Goal: Information Seeking & Learning: Understand process/instructions

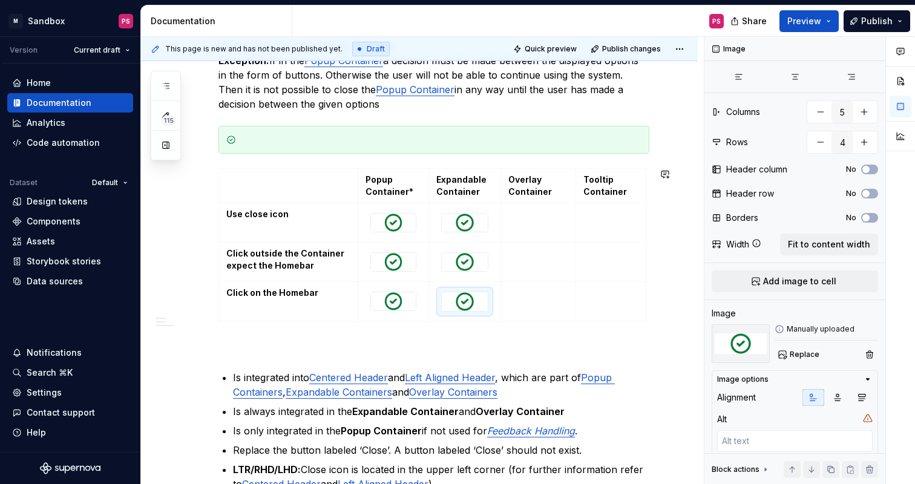
scroll to position [489, 0]
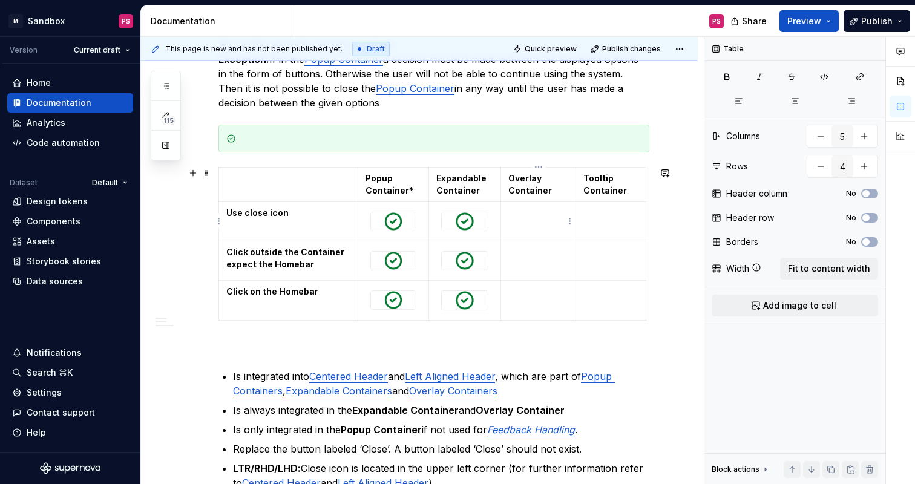
click at [544, 220] on td at bounding box center [538, 221] width 75 height 39
click at [568, 220] on html "× M Sandbox PS Version Current draft Home Documentation Analytics Code automati…" at bounding box center [457, 242] width 915 height 484
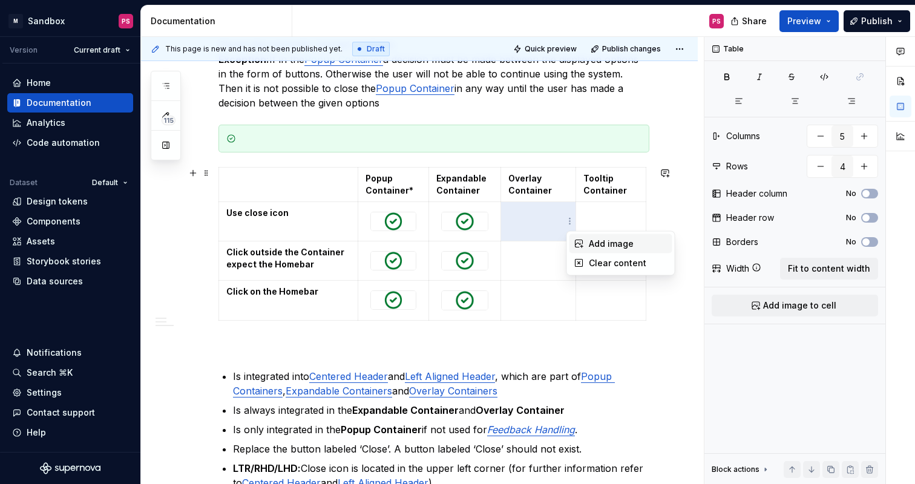
click at [587, 242] on div "Add image" at bounding box center [621, 243] width 103 height 19
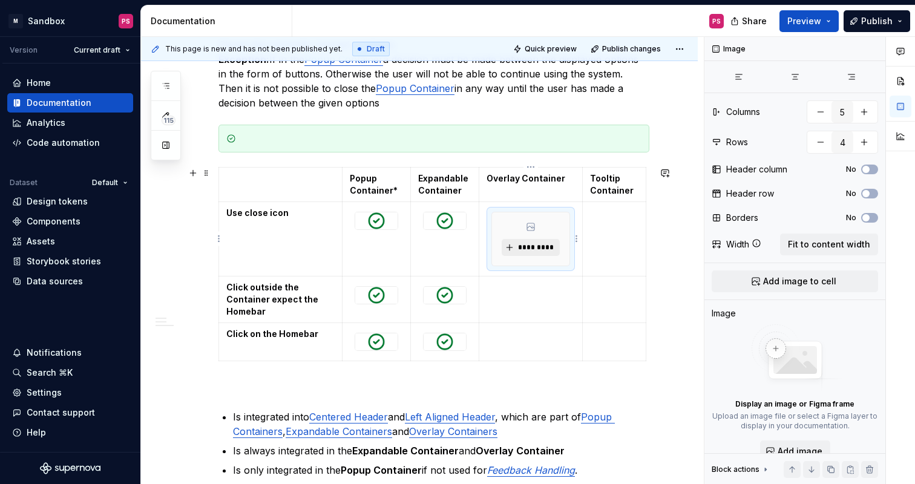
click at [536, 244] on span "*********" at bounding box center [535, 248] width 37 height 10
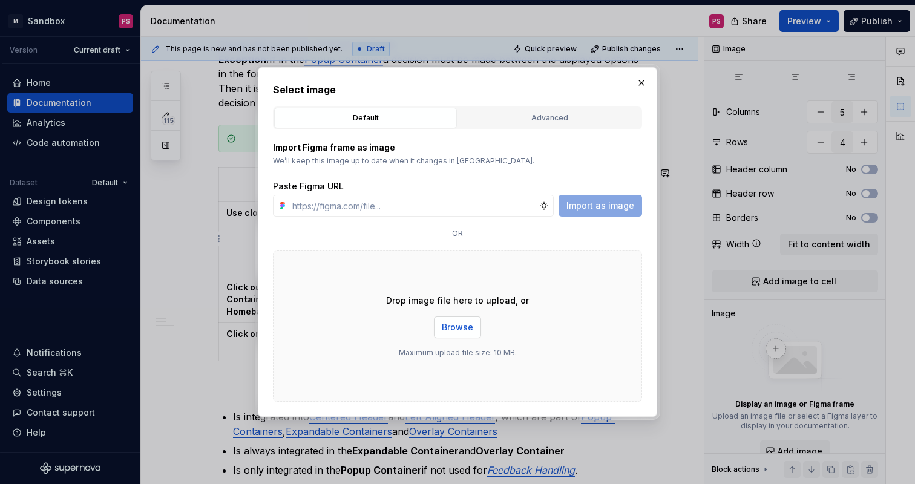
click at [462, 334] on button "Browse" at bounding box center [457, 328] width 47 height 22
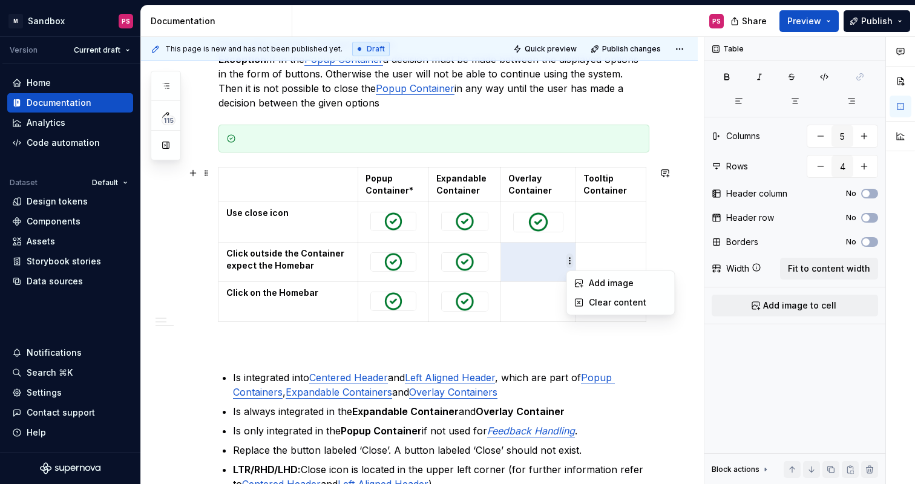
click at [571, 265] on html "× M Sandbox PS Version Current draft Home Documentation Analytics Code automati…" at bounding box center [457, 242] width 915 height 484
click at [586, 284] on div "Add image" at bounding box center [621, 283] width 103 height 19
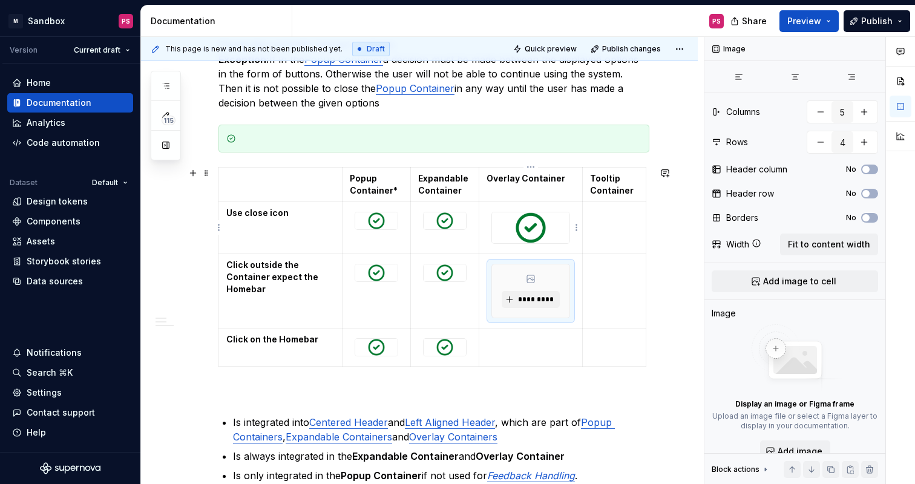
click at [539, 235] on img at bounding box center [530, 227] width 77 height 31
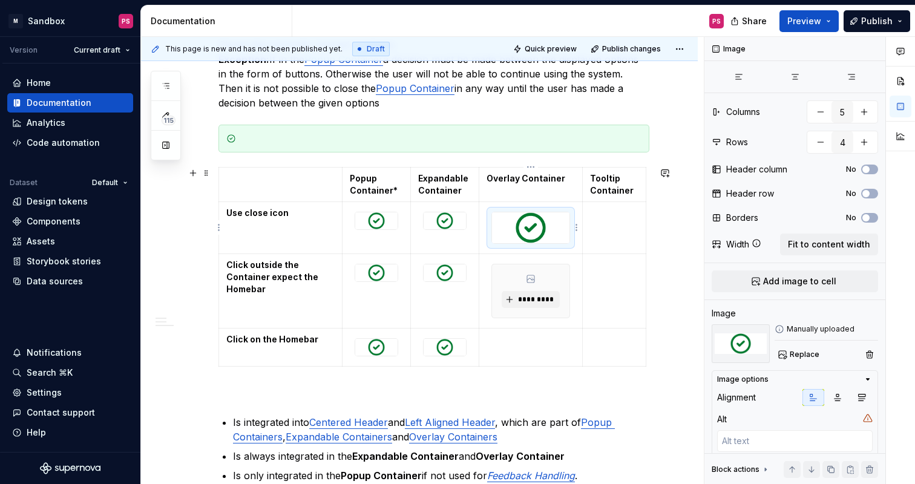
drag, startPoint x: 569, startPoint y: 242, endPoint x: 547, endPoint y: 239, distance: 22.0
click at [547, 239] on div at bounding box center [530, 227] width 77 height 31
click at [539, 229] on img at bounding box center [530, 227] width 77 height 31
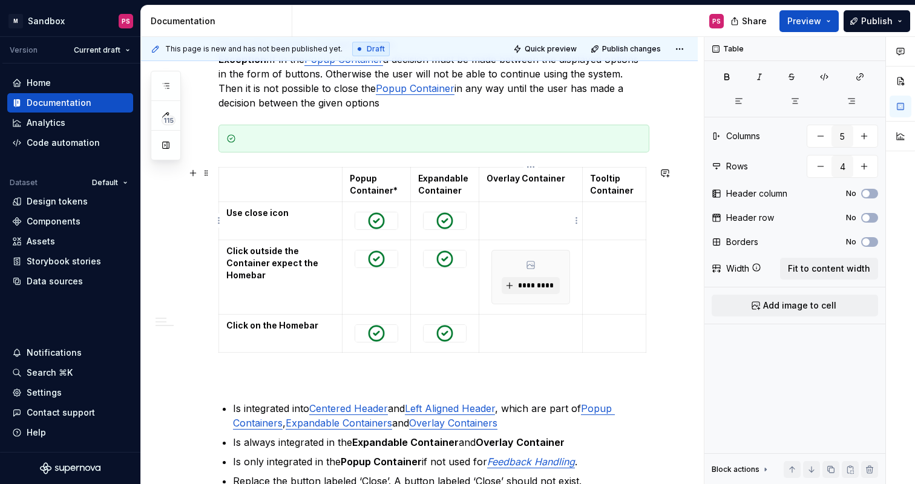
click at [552, 217] on p at bounding box center [531, 213] width 88 height 12
click at [576, 217] on html "× M Sandbox PS Version Current draft Home Documentation Analytics Code automati…" at bounding box center [457, 242] width 915 height 484
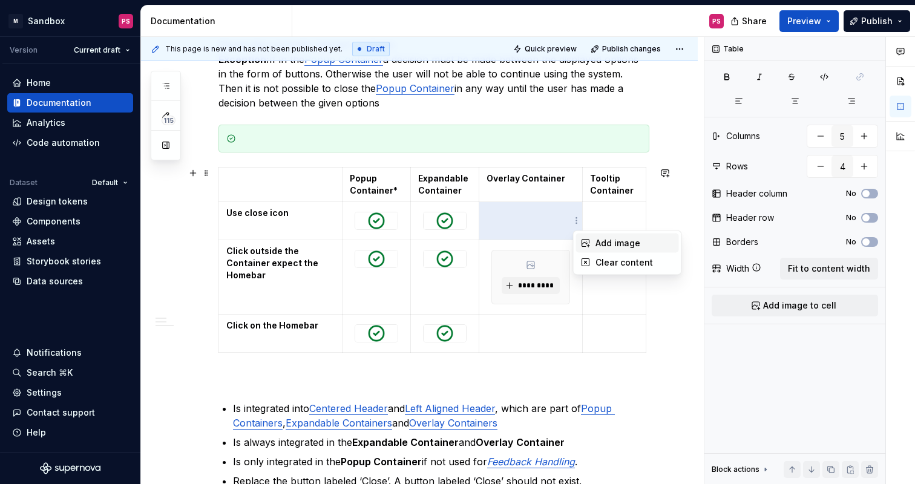
click at [587, 243] on icon at bounding box center [586, 244] width 8 height 8
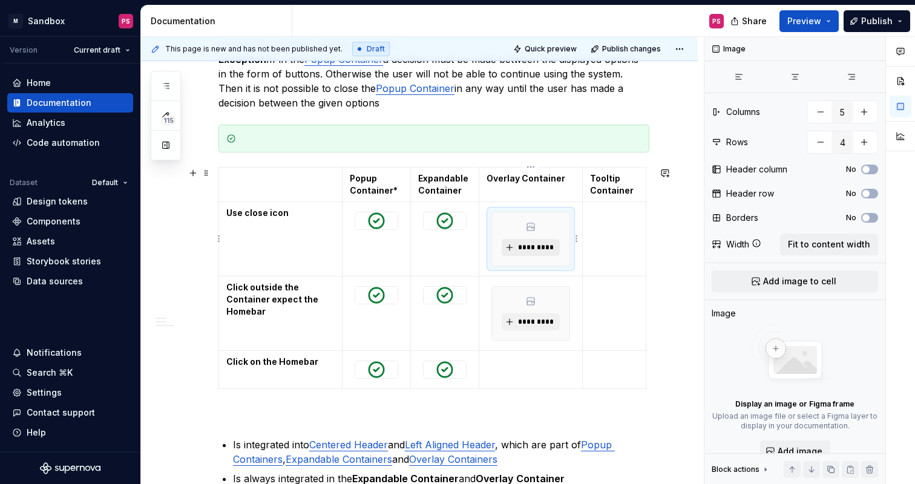
click at [535, 249] on span "*********" at bounding box center [535, 248] width 37 height 10
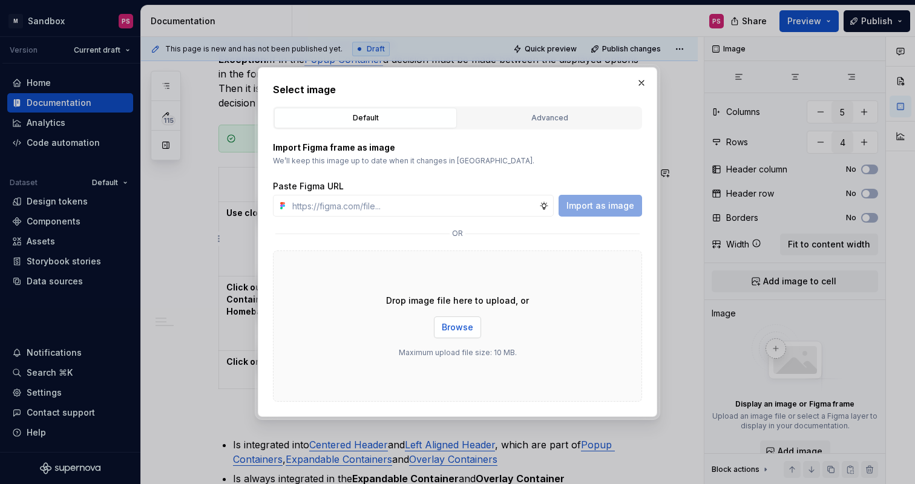
click at [470, 323] on span "Browse" at bounding box center [457, 327] width 31 height 12
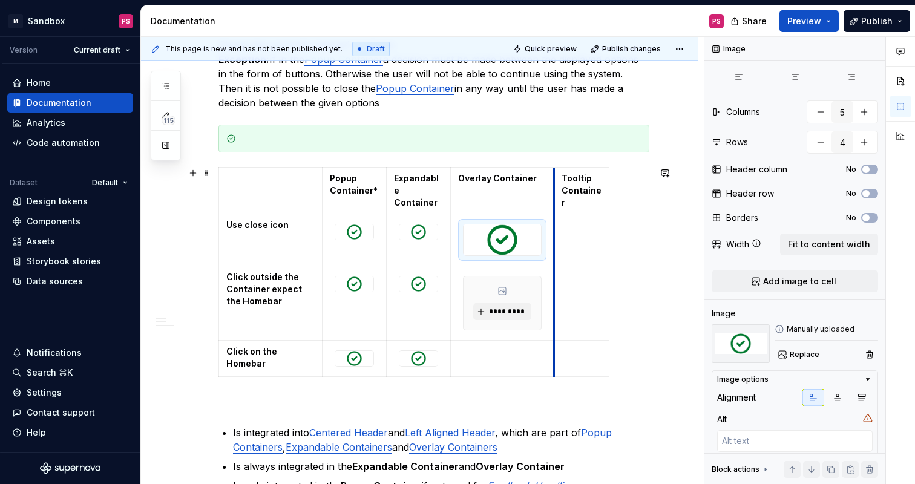
drag, startPoint x: 582, startPoint y: 185, endPoint x: 545, endPoint y: 197, distance: 39.6
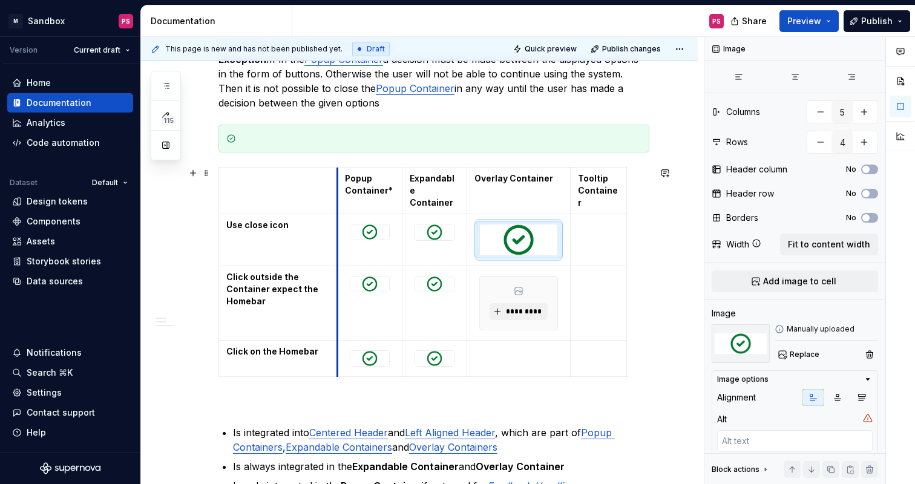
drag, startPoint x: 323, startPoint y: 182, endPoint x: 341, endPoint y: 186, distance: 18.5
click at [341, 186] on td "Popup Container*" at bounding box center [370, 191] width 65 height 47
click at [542, 228] on img at bounding box center [520, 240] width 77 height 31
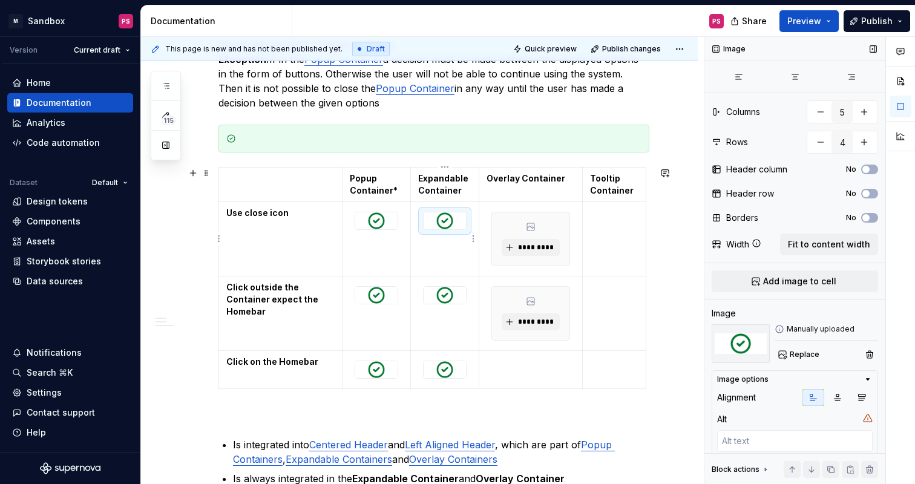
click at [446, 217] on img at bounding box center [445, 220] width 43 height 17
click at [307, 277] on td "Click outside the Container expect the Homebar" at bounding box center [280, 314] width 123 height 74
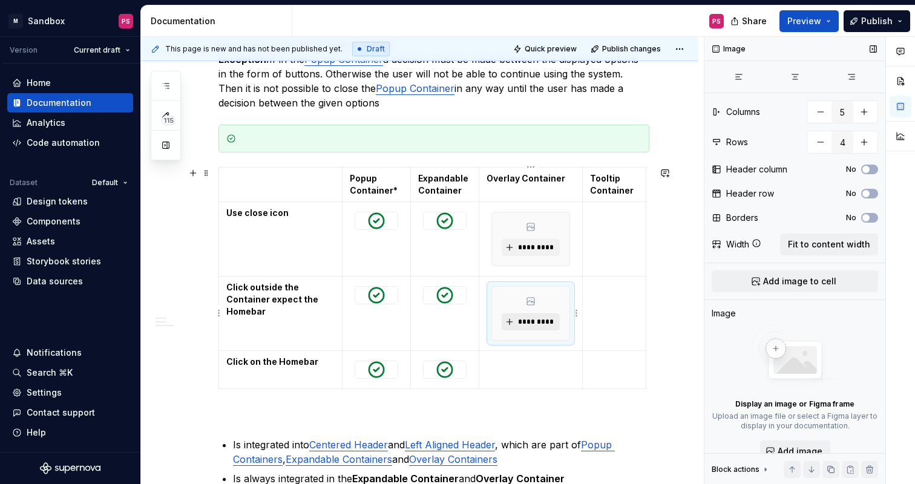
click at [532, 318] on span "*********" at bounding box center [535, 322] width 37 height 10
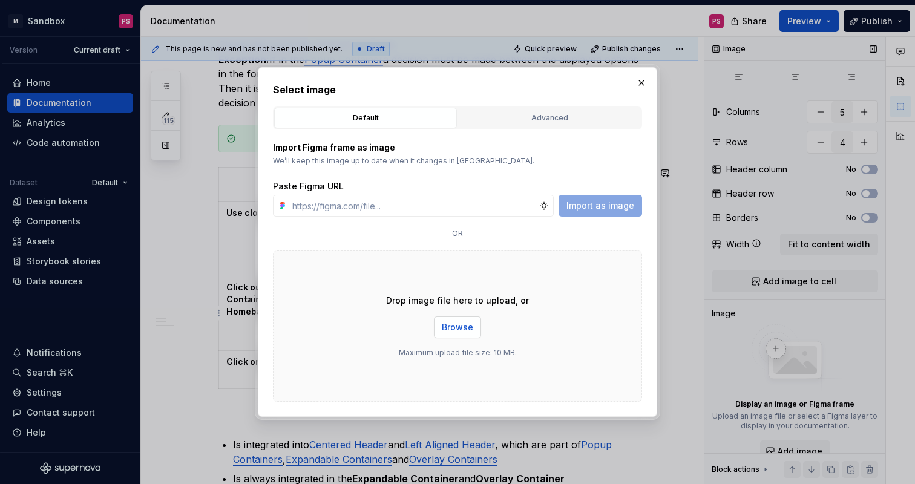
click at [468, 335] on button "Browse" at bounding box center [457, 328] width 47 height 22
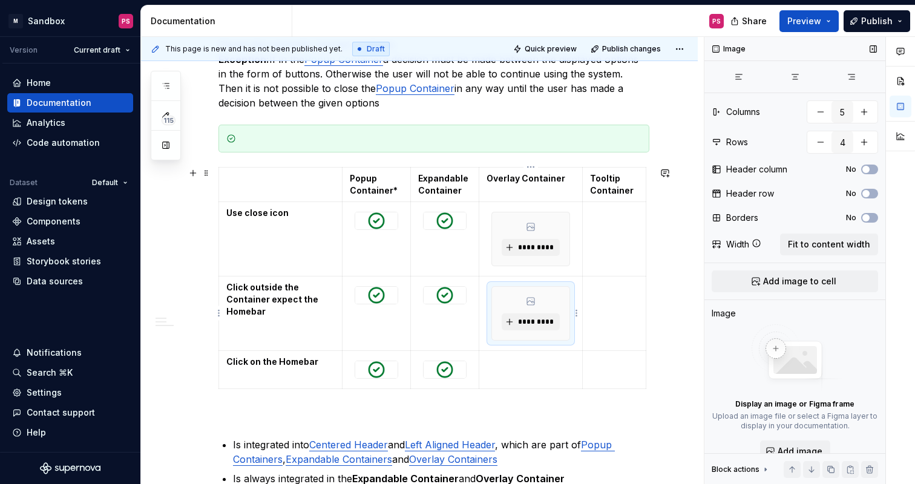
click at [567, 317] on div "*********" at bounding box center [530, 313] width 77 height 53
click at [577, 316] on html "× M Sandbox PS Version Current draft Home Documentation Analytics Code automati…" at bounding box center [457, 242] width 915 height 484
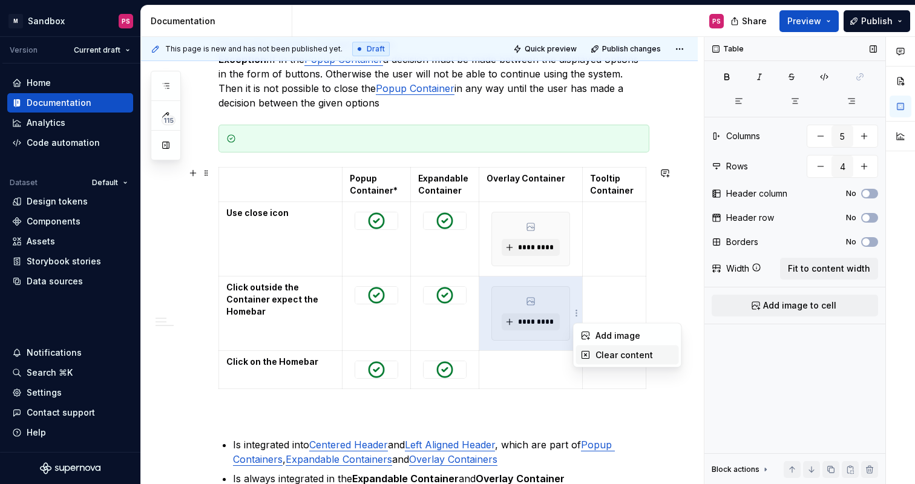
click at [597, 355] on div "Clear content" at bounding box center [635, 355] width 79 height 12
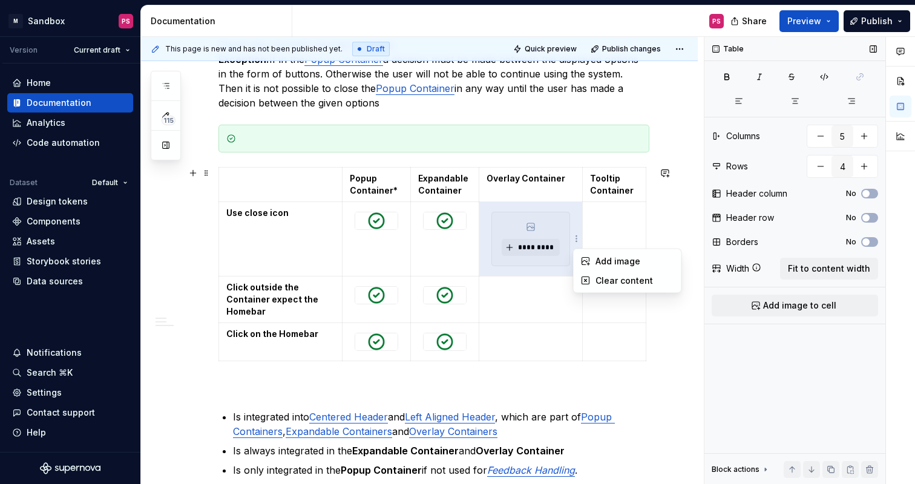
click at [580, 240] on html "× M Sandbox PS Version Current draft Home Documentation Analytics Code automati…" at bounding box center [457, 242] width 915 height 484
click at [596, 284] on div "Clear content" at bounding box center [635, 281] width 79 height 12
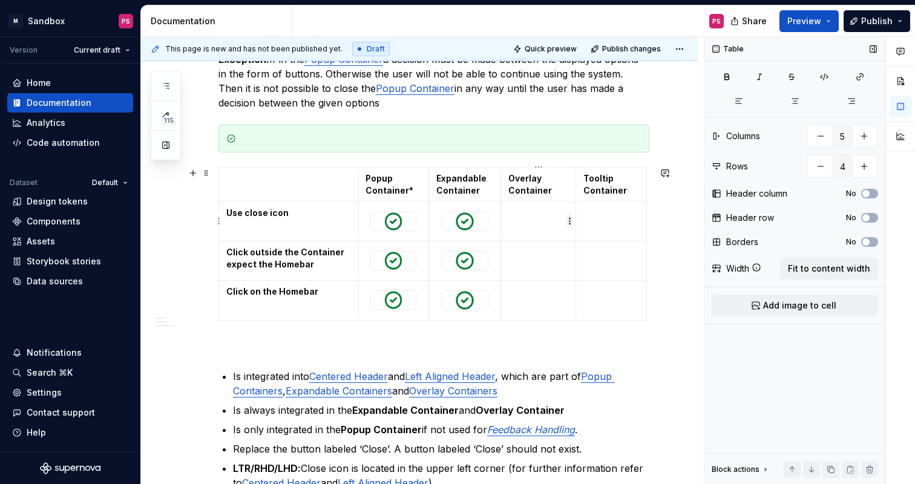
click at [570, 224] on html "× M Sandbox PS Version Current draft Home Documentation Analytics Code automati…" at bounding box center [457, 242] width 915 height 484
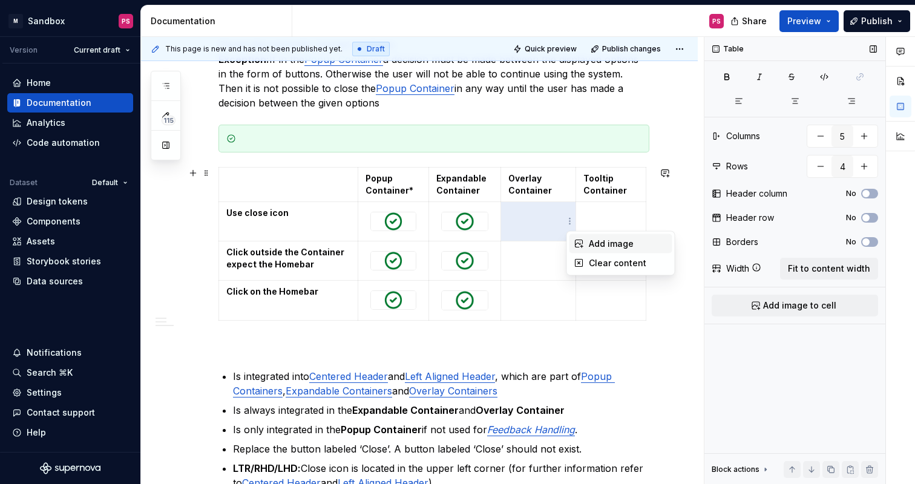
click at [587, 246] on div "Add image" at bounding box center [621, 243] width 103 height 19
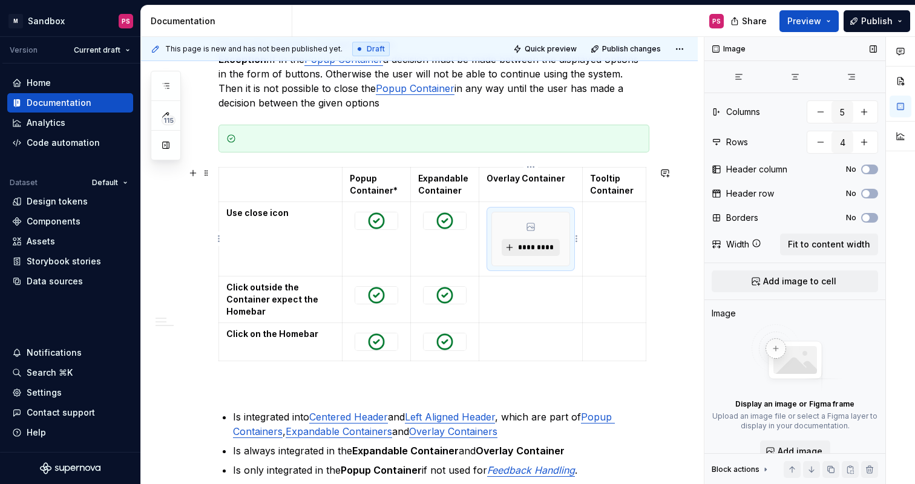
click at [524, 249] on span "*********" at bounding box center [535, 248] width 37 height 10
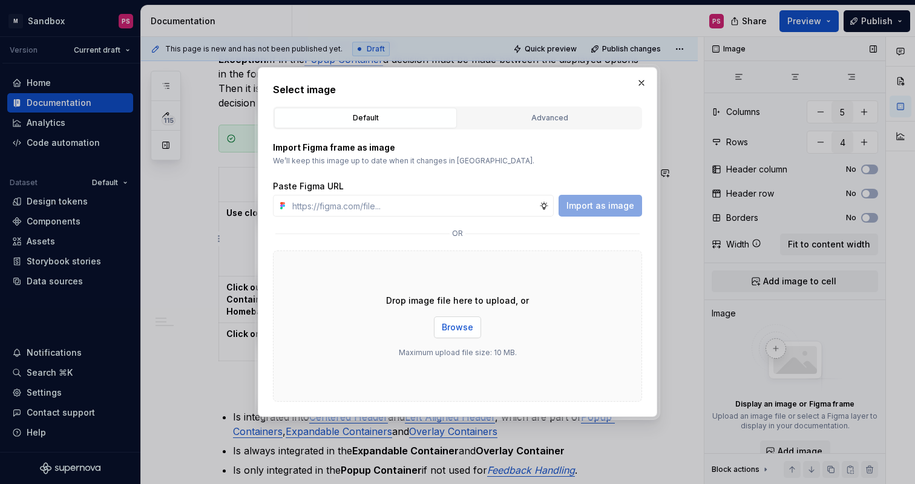
click at [455, 330] on span "Browse" at bounding box center [457, 327] width 31 height 12
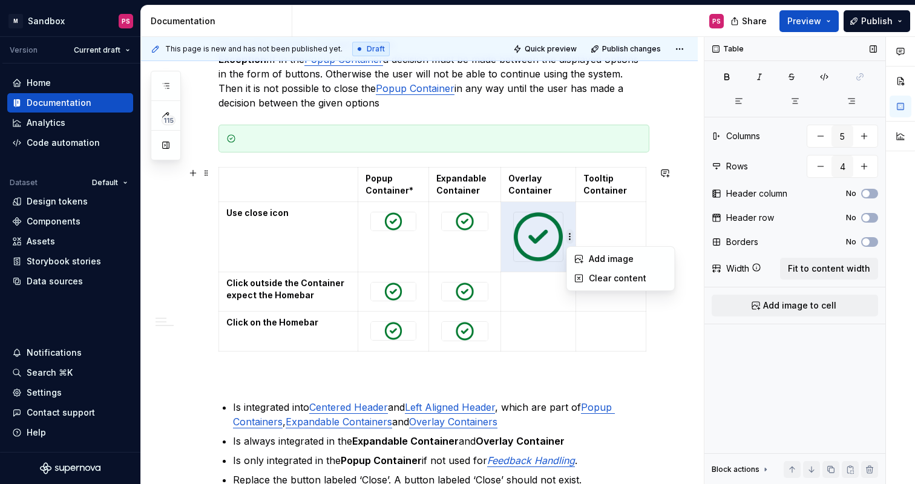
click at [569, 239] on html "× M Sandbox PS Version Current draft Home Documentation Analytics Code automati…" at bounding box center [457, 242] width 915 height 484
click at [582, 253] on div "Add image" at bounding box center [621, 258] width 103 height 19
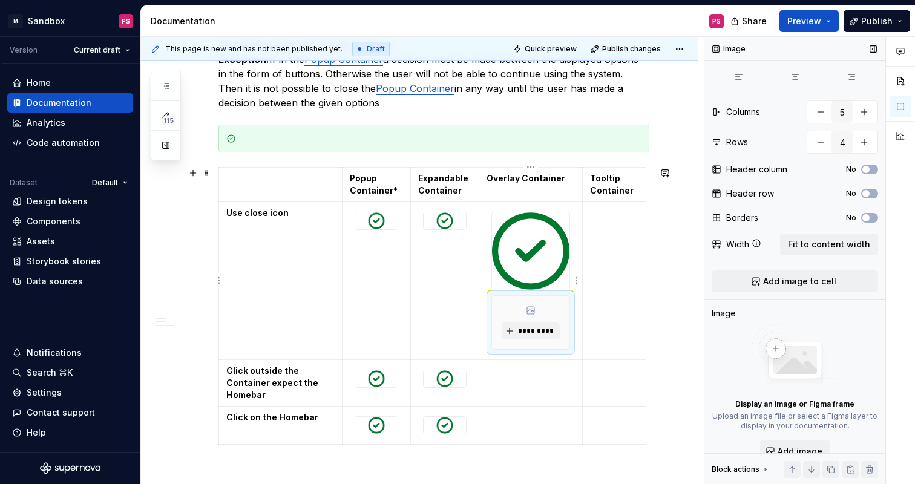
click at [535, 247] on img at bounding box center [530, 250] width 77 height 77
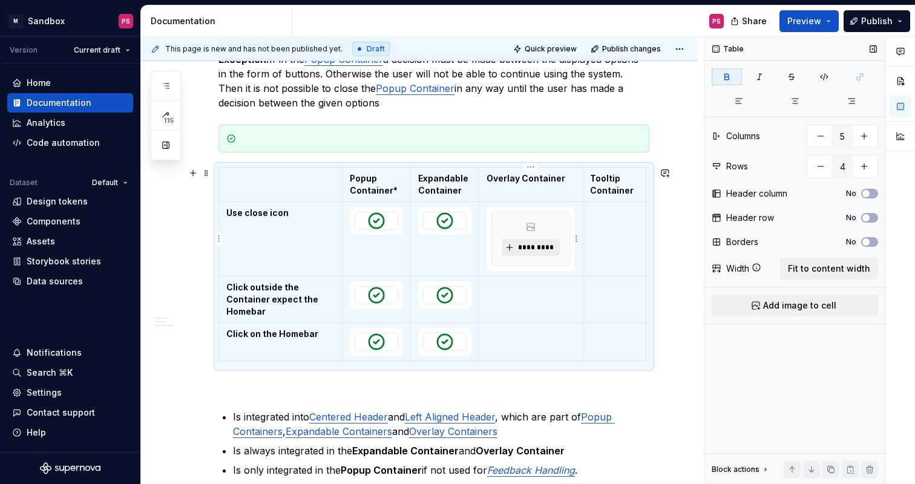
click at [551, 246] on span "*********" at bounding box center [535, 248] width 37 height 10
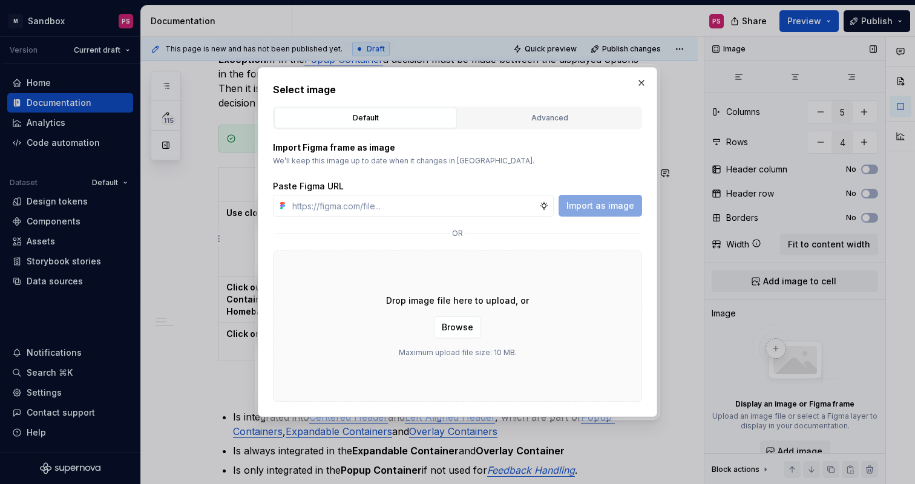
click at [458, 338] on div "Drop image file here to upload, or Browse Maximum upload file size: 10 MB." at bounding box center [457, 326] width 369 height 151
click at [456, 329] on span "Browse" at bounding box center [457, 327] width 31 height 12
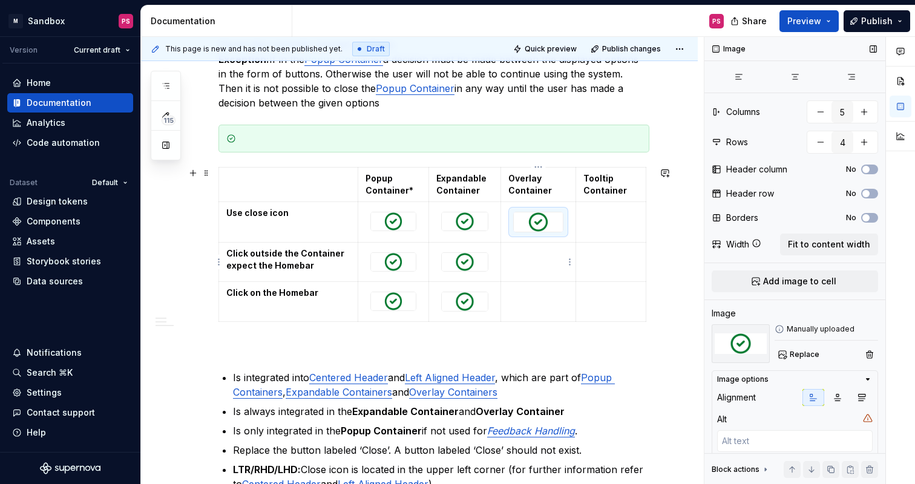
click at [548, 262] on td at bounding box center [538, 262] width 75 height 39
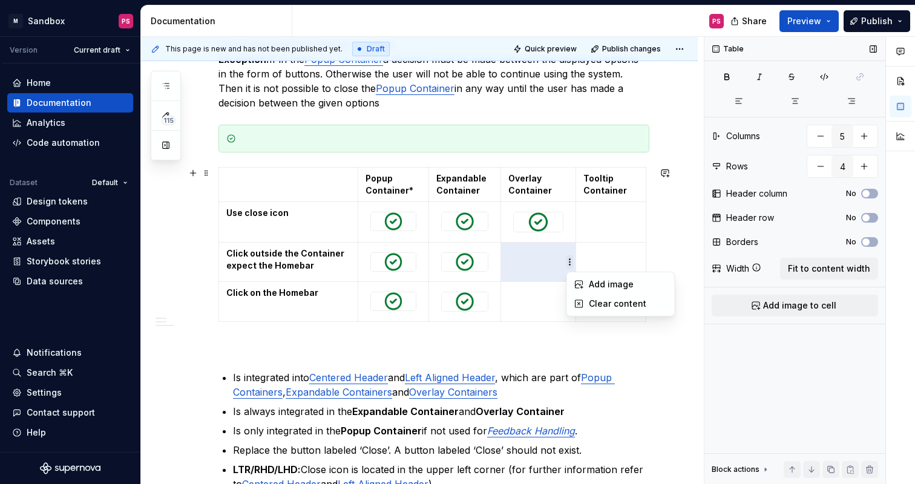
click at [570, 263] on html "× M Sandbox PS Version Current draft Home Documentation Analytics Code automati…" at bounding box center [457, 242] width 915 height 484
click at [594, 288] on div "Add image" at bounding box center [628, 284] width 79 height 12
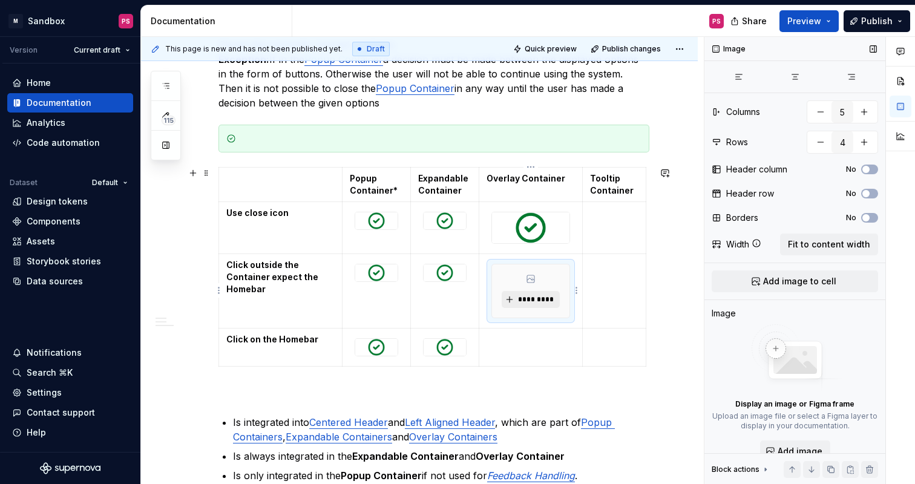
click at [538, 300] on span "*********" at bounding box center [535, 300] width 37 height 10
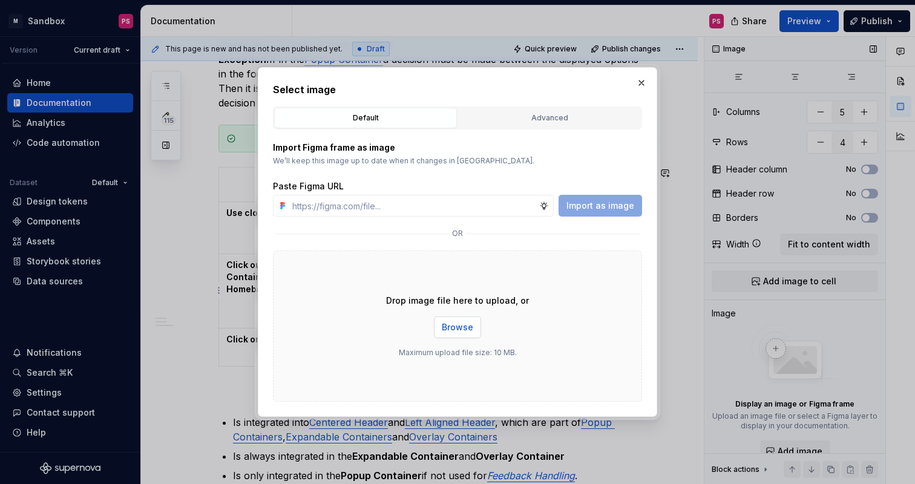
click at [453, 327] on span "Browse" at bounding box center [457, 327] width 31 height 12
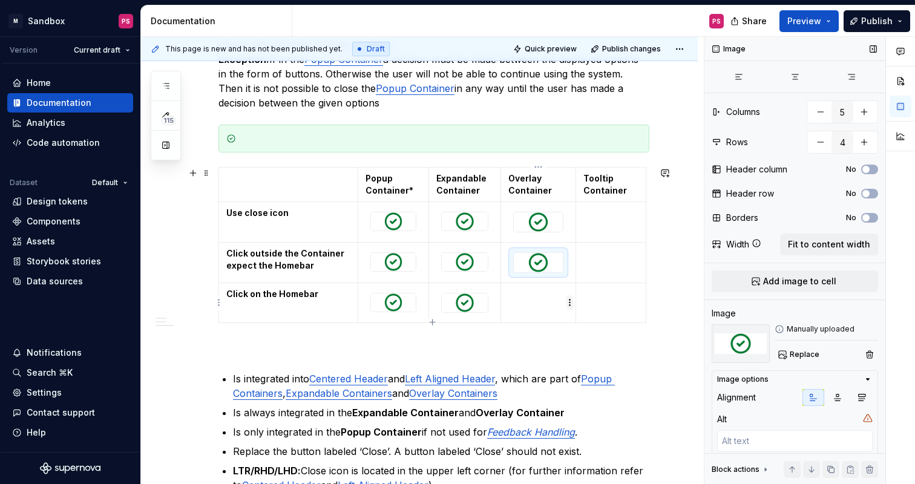
click at [566, 306] on html "× M Sandbox PS Version Current draft Home Documentation Analytics Code automati…" at bounding box center [457, 242] width 915 height 484
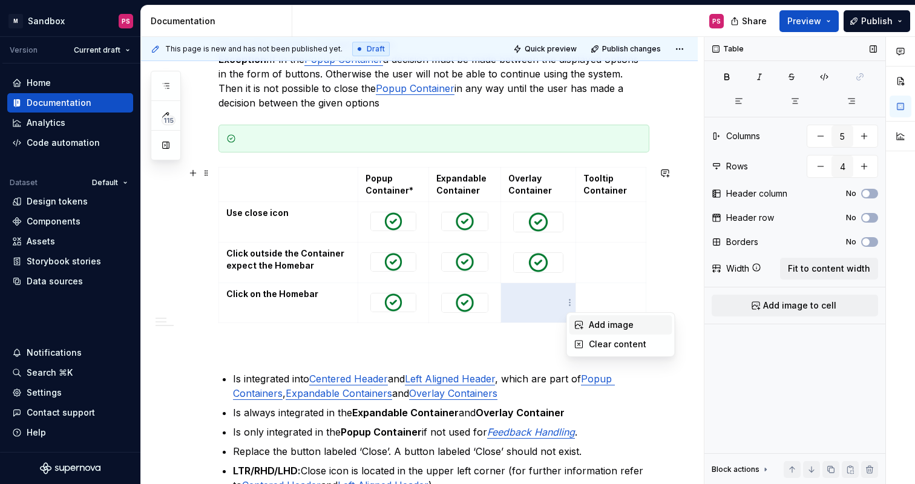
click at [587, 323] on div "Add image" at bounding box center [621, 324] width 103 height 19
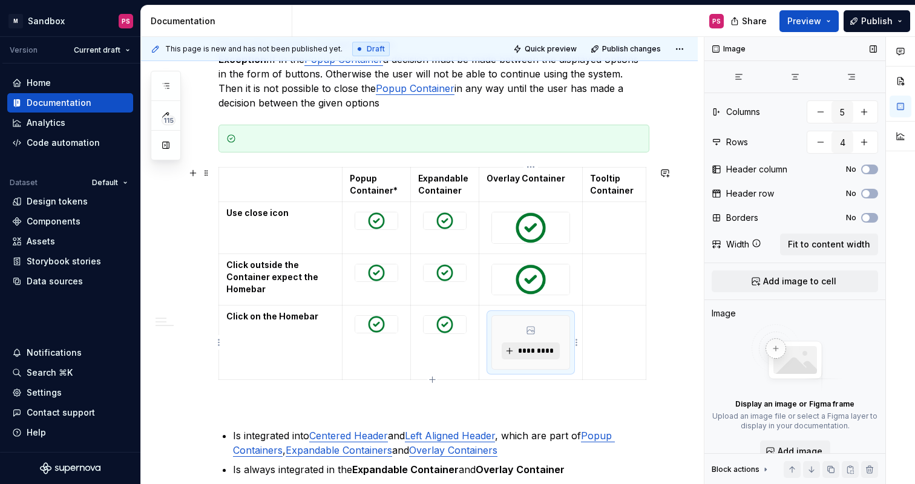
click at [537, 350] on span "*********" at bounding box center [535, 351] width 37 height 10
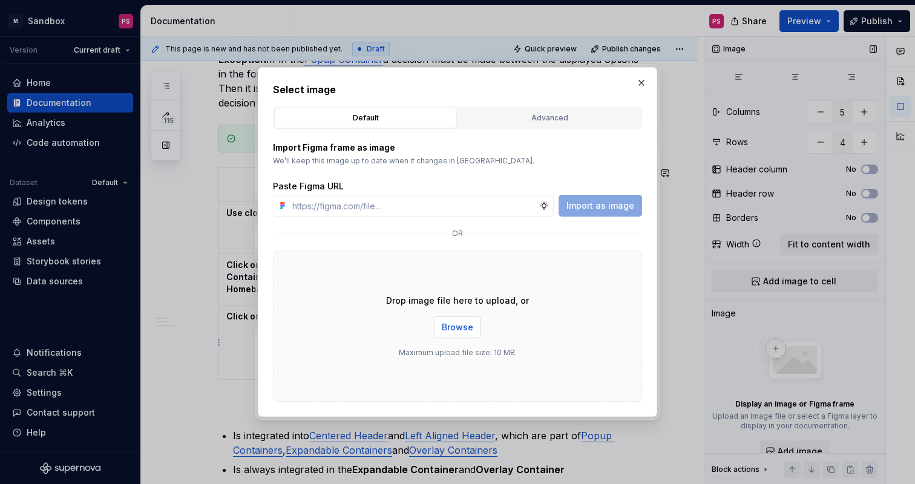
click at [455, 328] on span "Browse" at bounding box center [457, 327] width 31 height 12
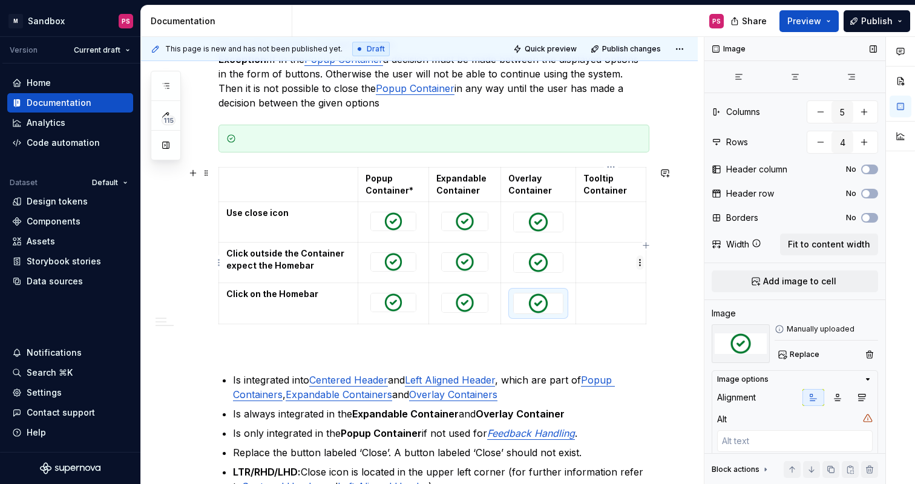
click at [639, 262] on html "× M Sandbox PS Version Current draft Home Documentation Analytics Code automati…" at bounding box center [457, 242] width 915 height 484
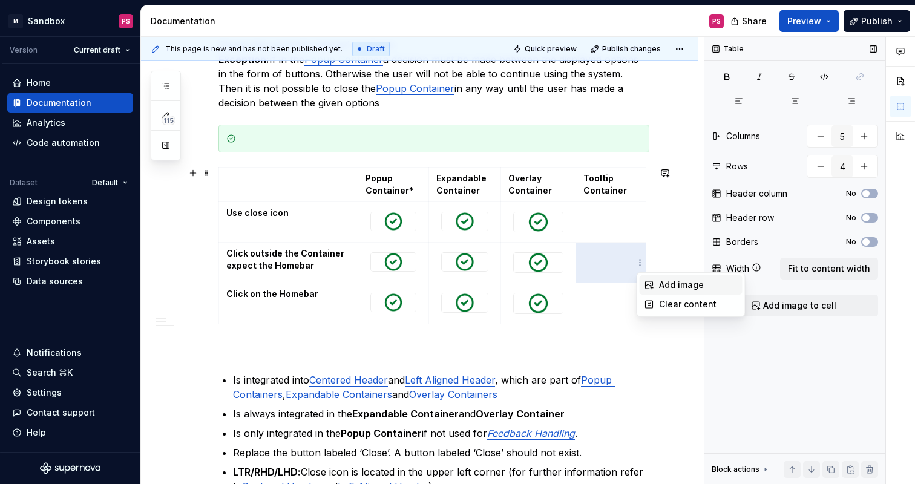
click at [663, 285] on div "Add image" at bounding box center [698, 285] width 79 height 12
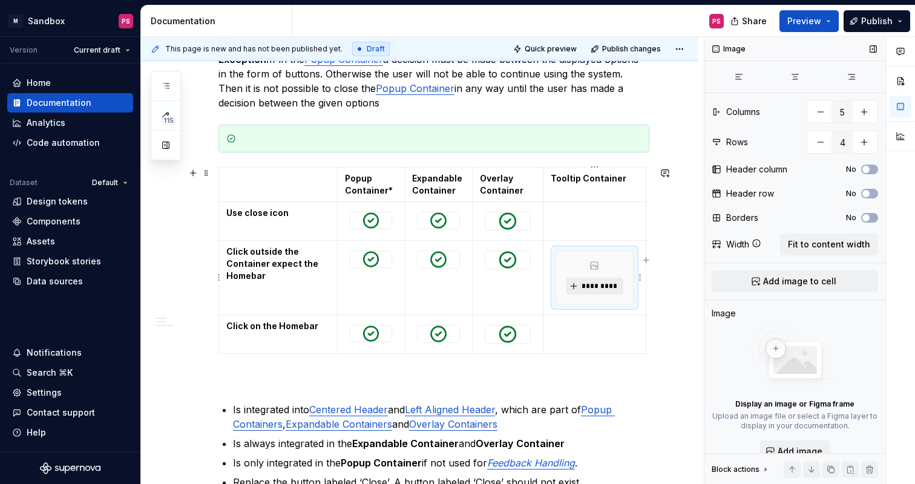
click at [605, 282] on span "*********" at bounding box center [599, 286] width 37 height 10
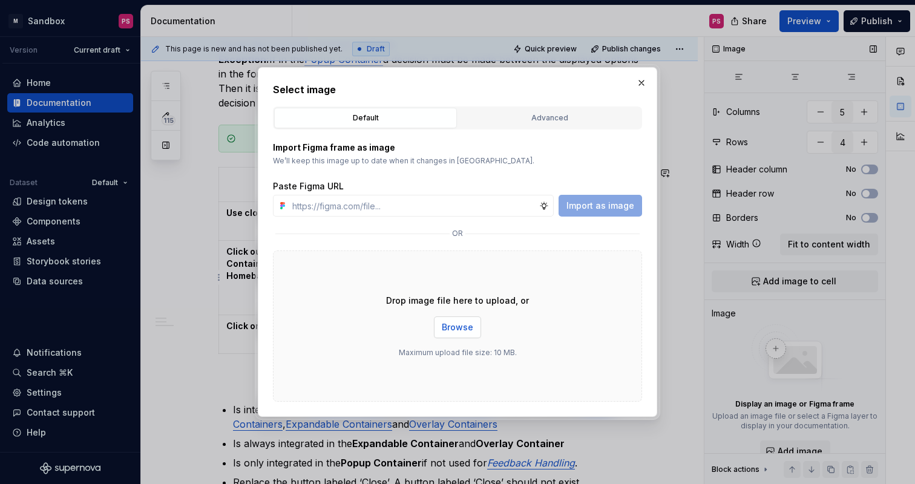
click at [461, 324] on span "Browse" at bounding box center [457, 327] width 31 height 12
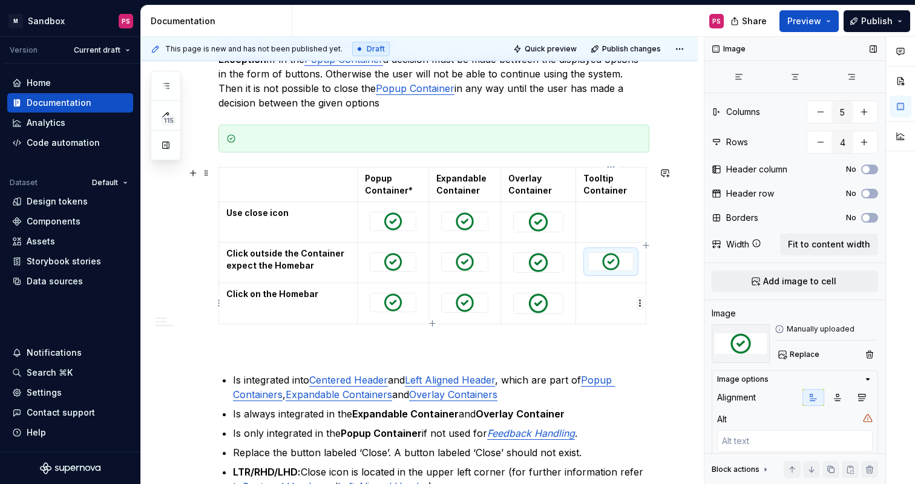
click at [640, 305] on html "× M Sandbox PS Version Current draft Home Documentation Analytics Code automati…" at bounding box center [457, 242] width 915 height 484
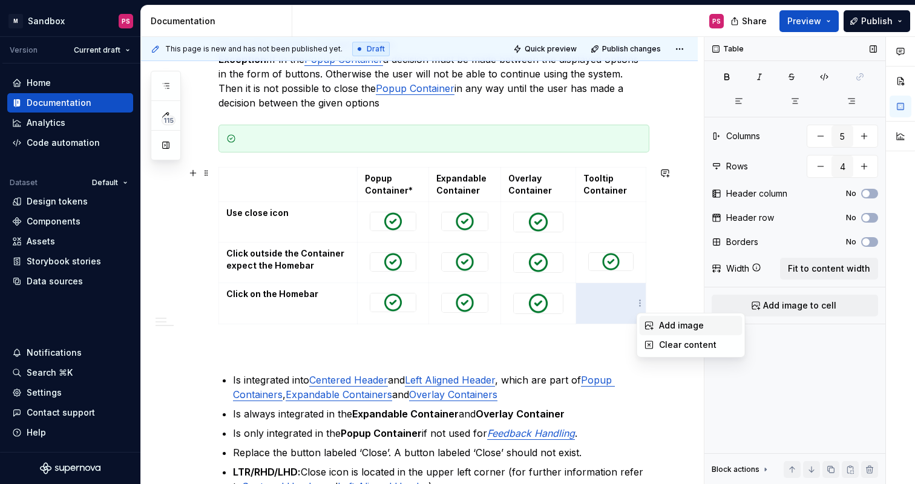
click at [650, 326] on icon at bounding box center [650, 326] width 8 height 8
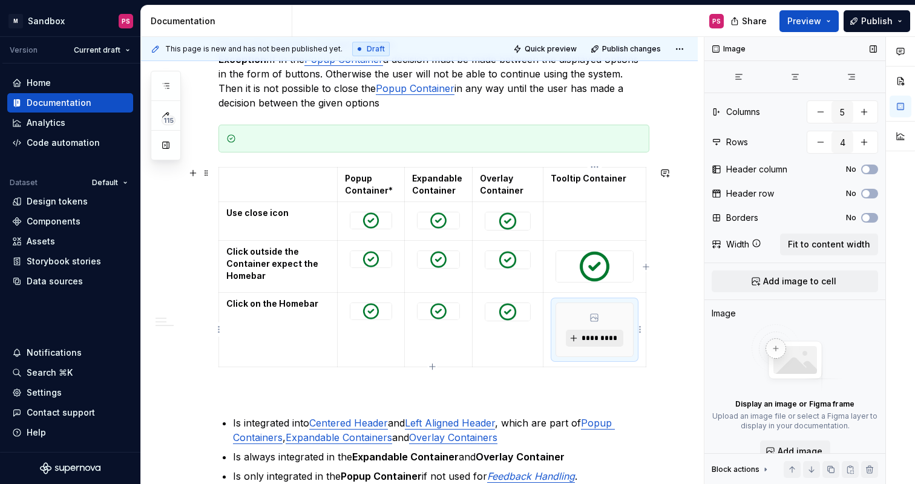
click at [605, 339] on span "*********" at bounding box center [599, 339] width 37 height 10
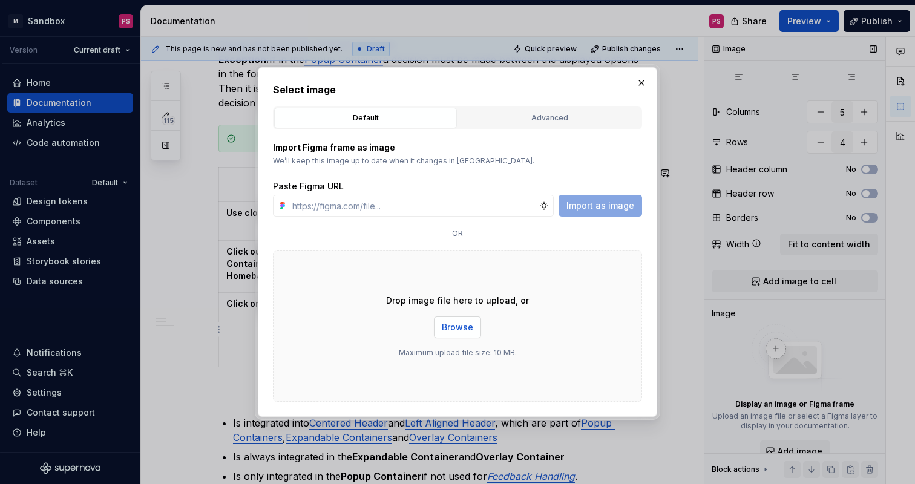
click at [455, 324] on span "Browse" at bounding box center [457, 327] width 31 height 12
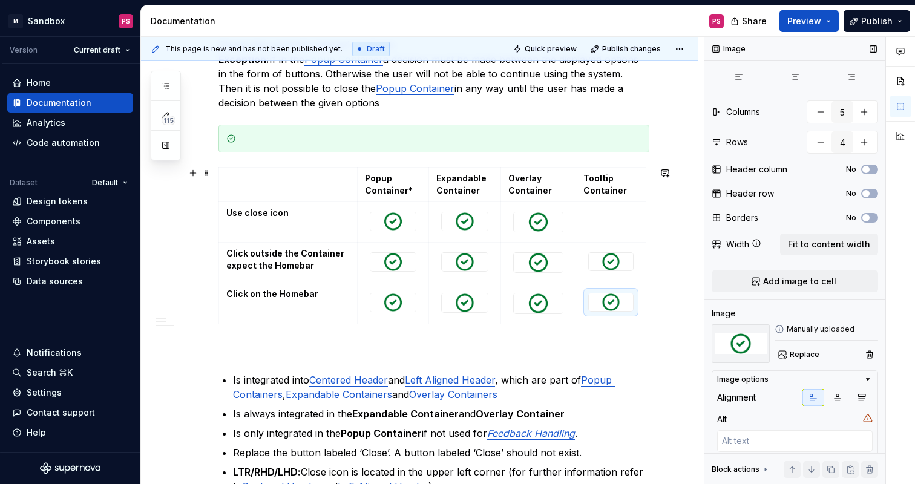
click at [674, 306] on div "Introduction The container is a visual element that can hold various contents. …" at bounding box center [419, 203] width 557 height 970
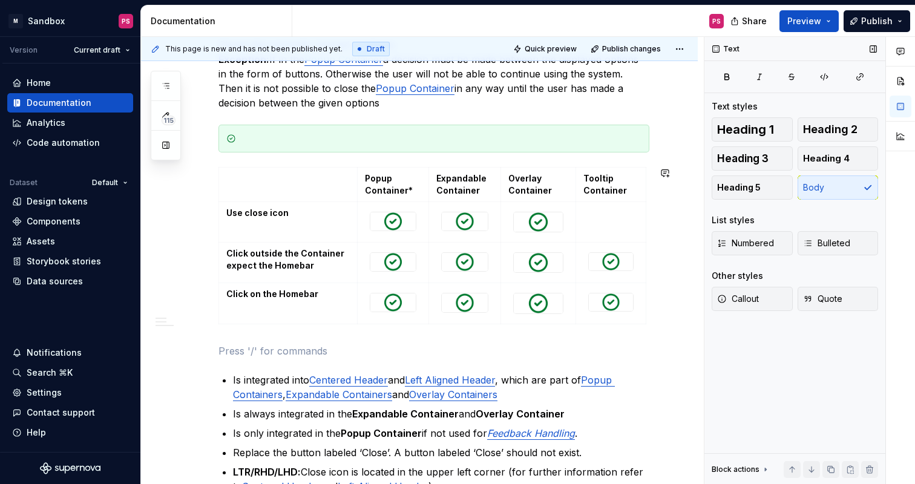
click at [597, 337] on div "Introduction The container is a visual element that can hold various contents. …" at bounding box center [434, 137] width 431 height 781
type textarea "*"
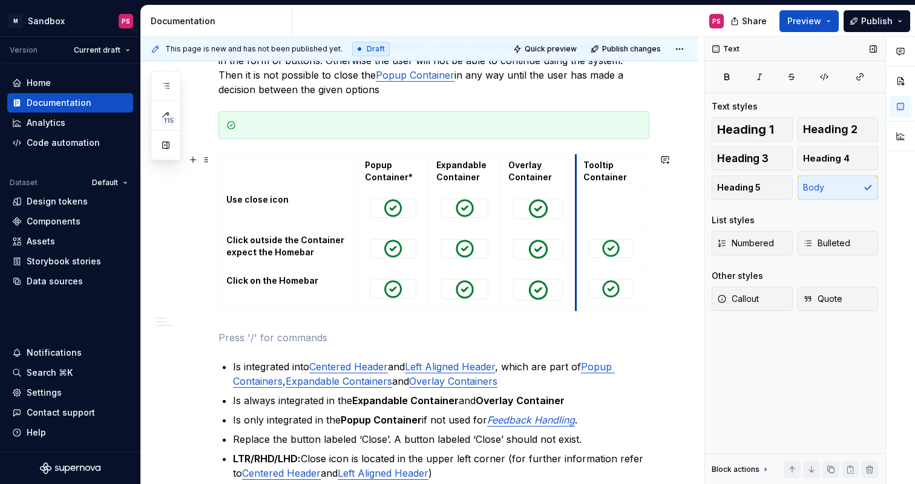
scroll to position [507, 0]
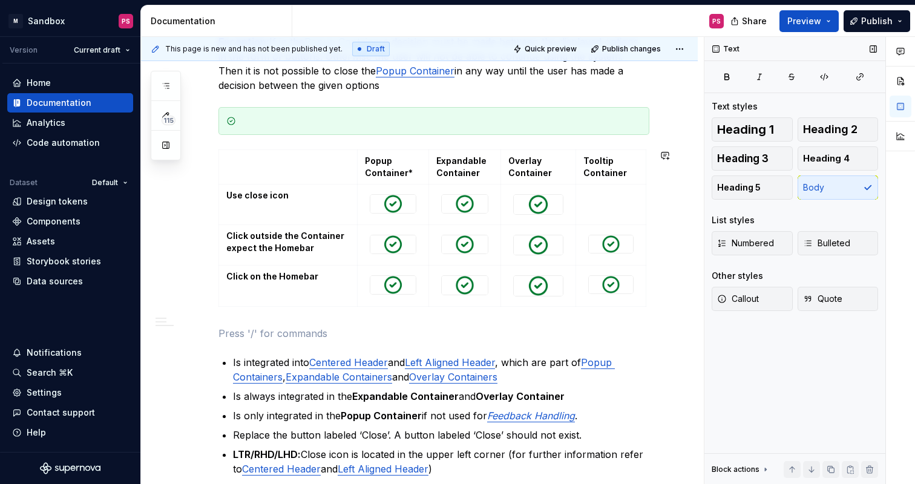
click at [641, 316] on div "Introduction The container is a visual element that can hold various contents. …" at bounding box center [434, 119] width 431 height 781
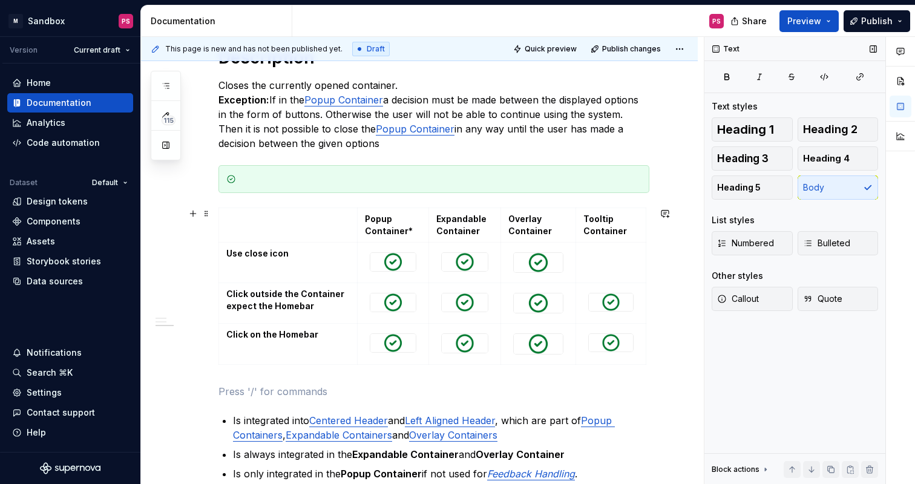
scroll to position [447, 0]
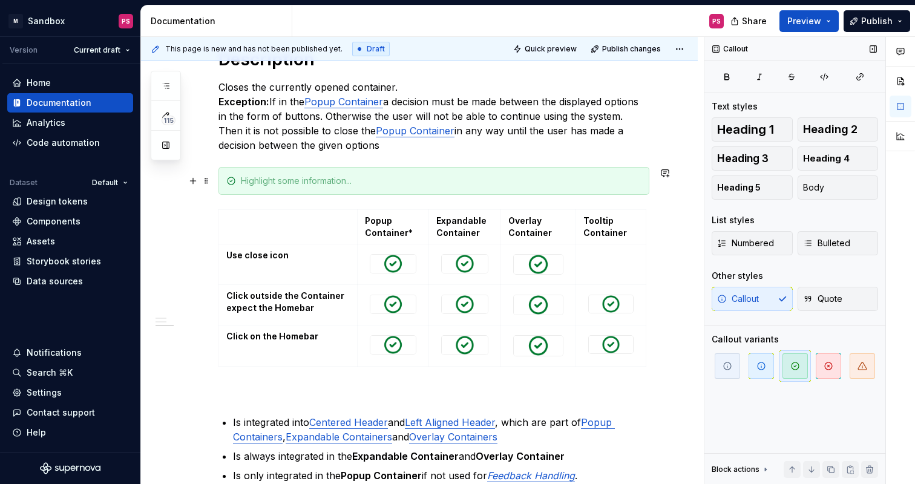
click at [533, 186] on div at bounding box center [434, 181] width 431 height 28
click at [599, 186] on div at bounding box center [441, 181] width 401 height 12
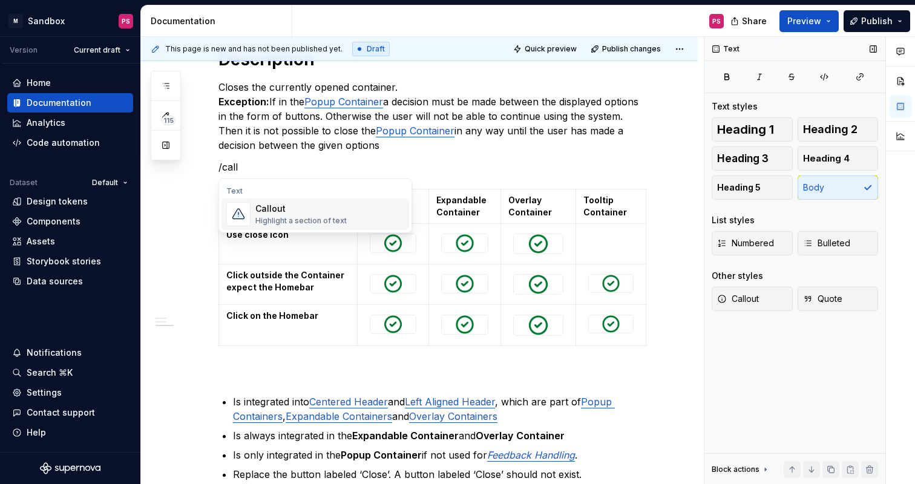
click at [338, 222] on div "Highlight a section of text" at bounding box center [300, 221] width 91 height 10
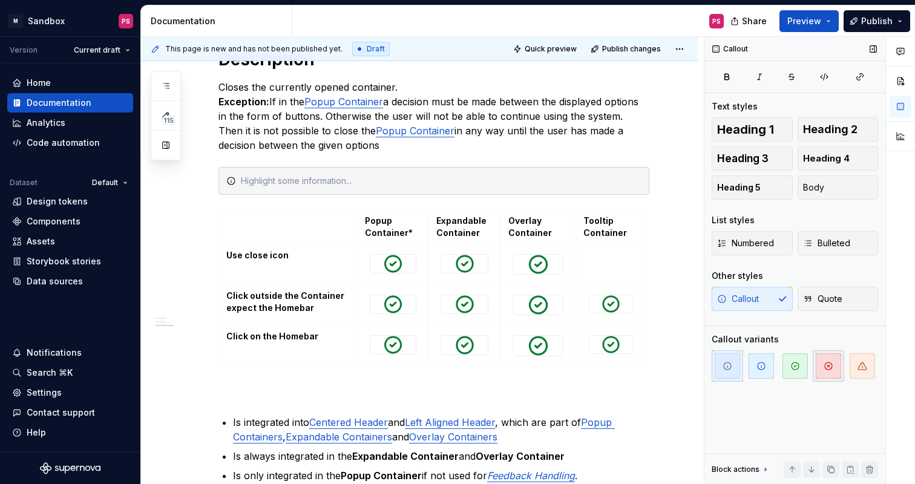
click at [829, 359] on span "button" at bounding box center [828, 366] width 25 height 25
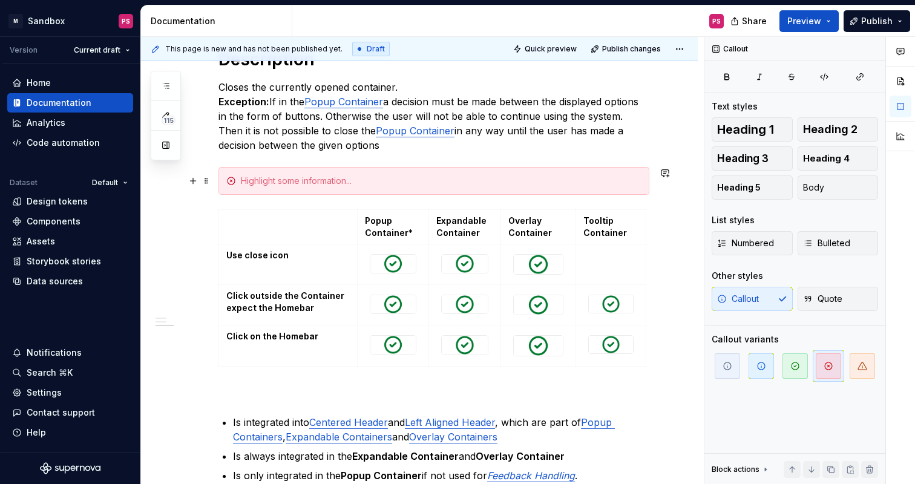
click at [182, 191] on div "Introduction The container is a visual element that can hold various contents. …" at bounding box center [419, 245] width 557 height 970
click at [306, 189] on div at bounding box center [434, 181] width 431 height 28
click at [679, 232] on div "Introduction The container is a visual element that can hold various contents. …" at bounding box center [419, 245] width 557 height 970
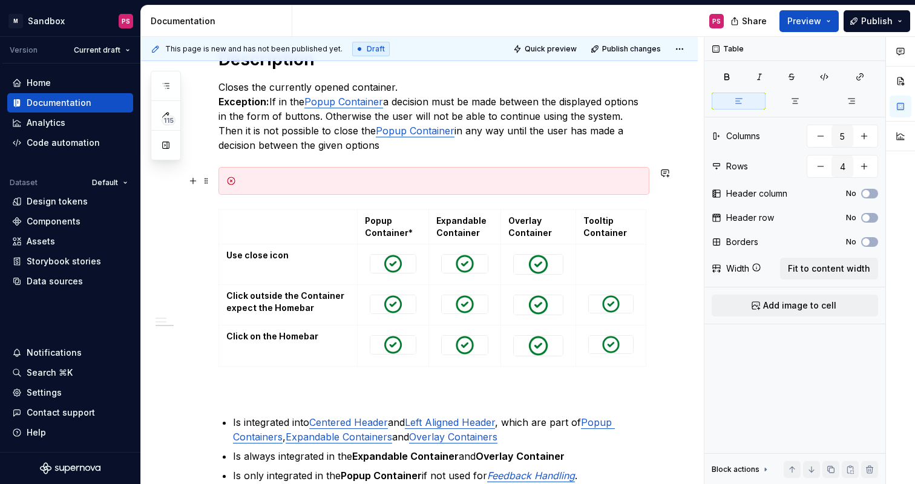
click at [569, 174] on div at bounding box center [434, 181] width 431 height 28
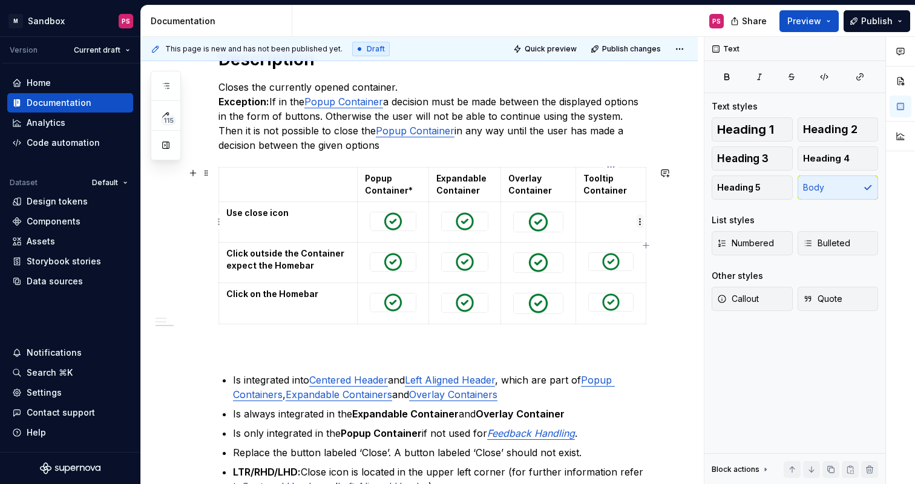
click at [640, 223] on html "× M Sandbox PS Version Current draft Home Documentation Analytics Code automati…" at bounding box center [457, 242] width 915 height 484
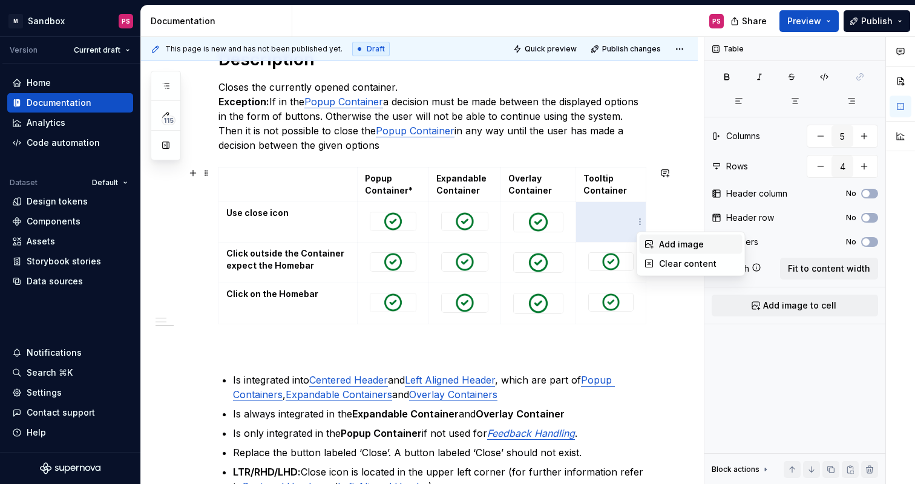
click at [663, 246] on div "Add image" at bounding box center [698, 244] width 79 height 12
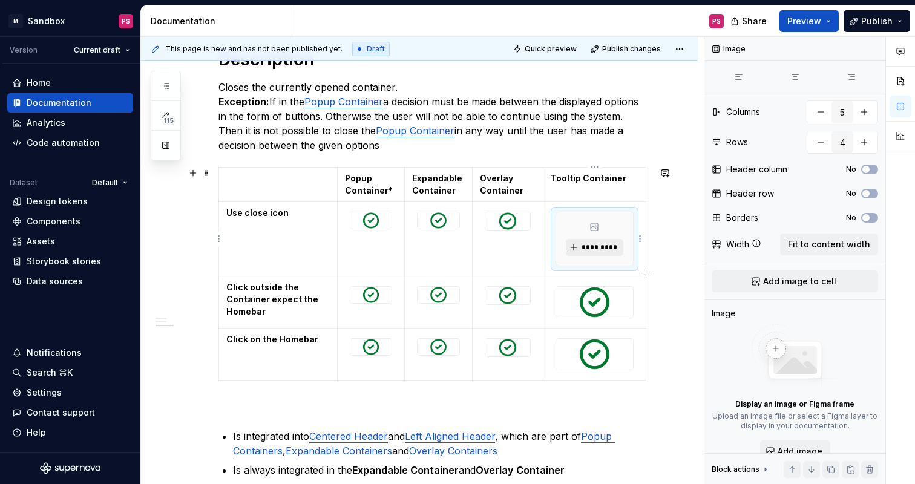
click at [608, 248] on span "*********" at bounding box center [599, 248] width 37 height 10
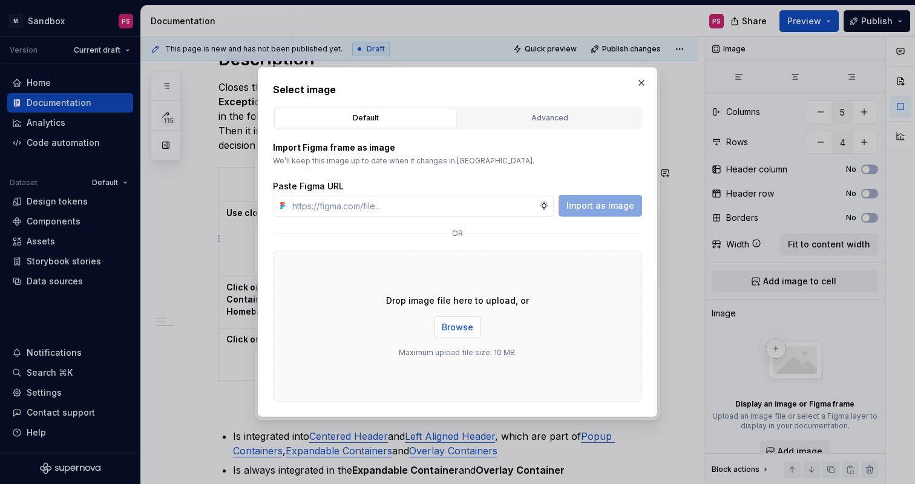
click at [465, 326] on span "Browse" at bounding box center [457, 327] width 31 height 12
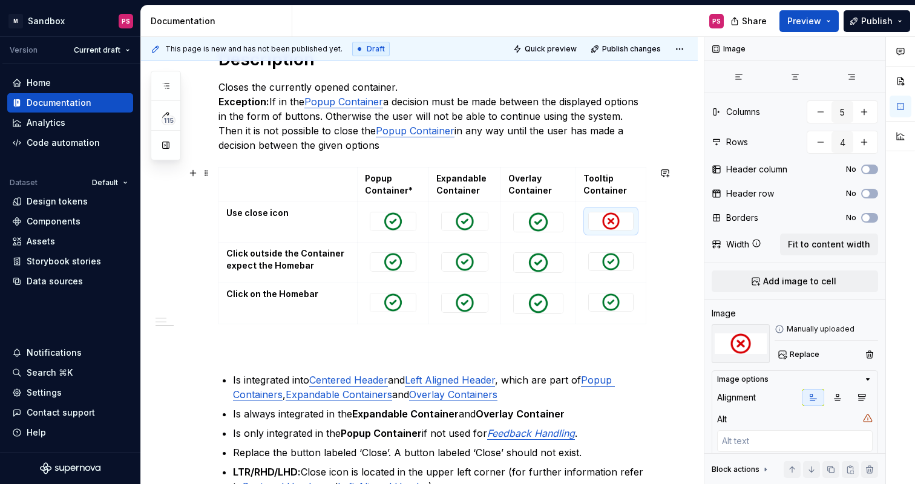
click at [677, 303] on div "Introduction The container is a visual element that can hold various contents. …" at bounding box center [419, 223] width 557 height 927
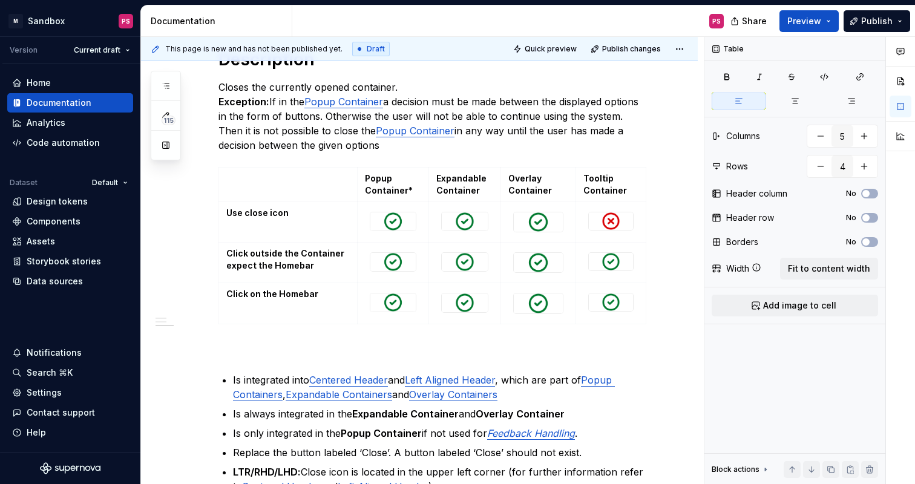
click at [697, 367] on div "Introduction The container is a visual element that can hold various contents. …" at bounding box center [419, 223] width 557 height 927
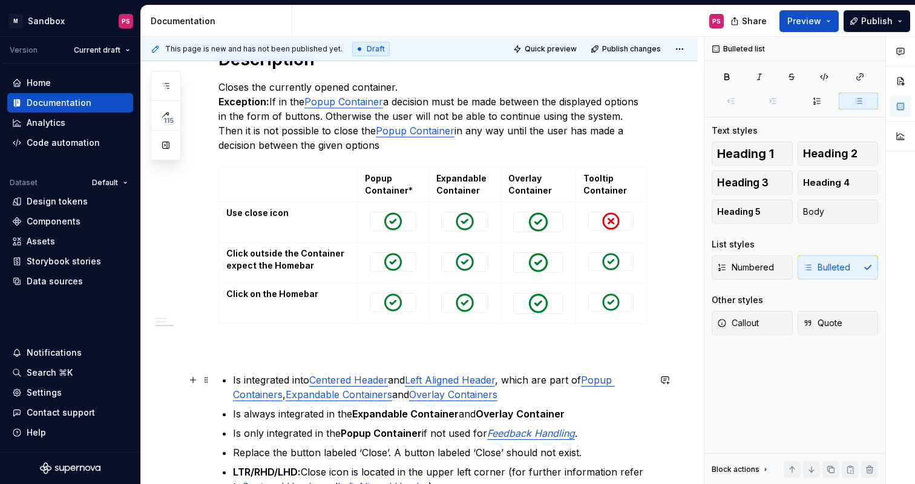
click at [682, 380] on div "Introduction The container is a visual element that can hold various contents. …" at bounding box center [419, 223] width 557 height 927
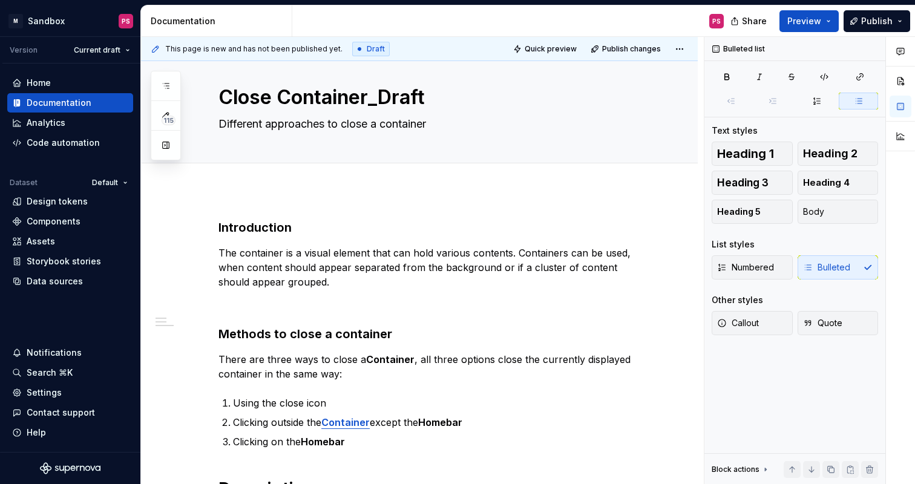
scroll to position [0, 0]
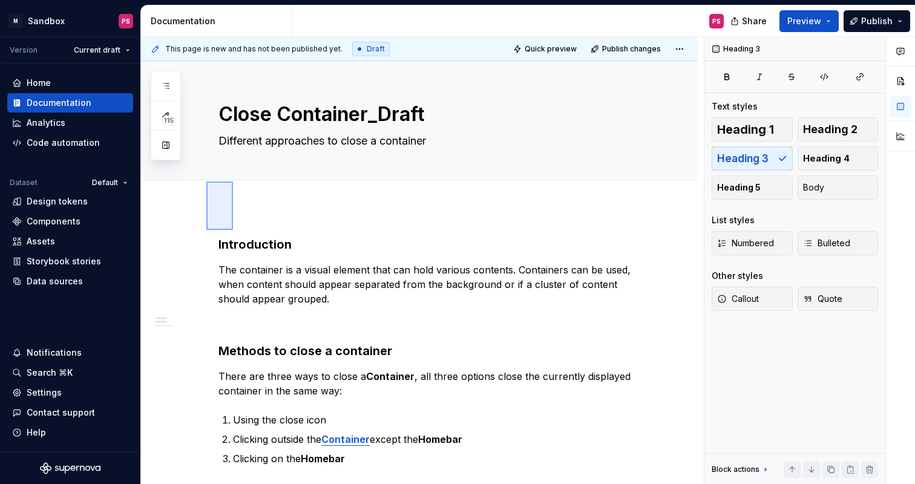
drag, startPoint x: 233, startPoint y: 230, endPoint x: 206, endPoint y: 183, distance: 53.7
click at [206, 183] on div "This page is new and has not been published yet. Draft Quick preview Publish ch…" at bounding box center [422, 261] width 563 height 448
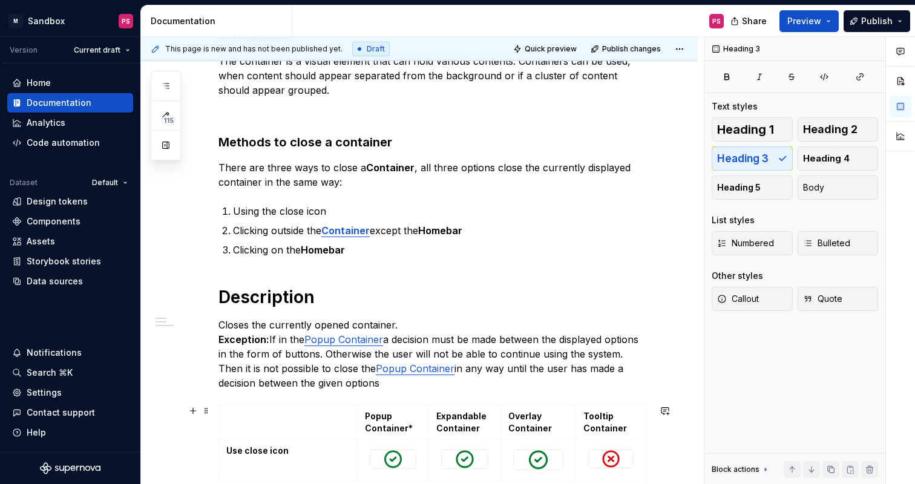
scroll to position [212, 0]
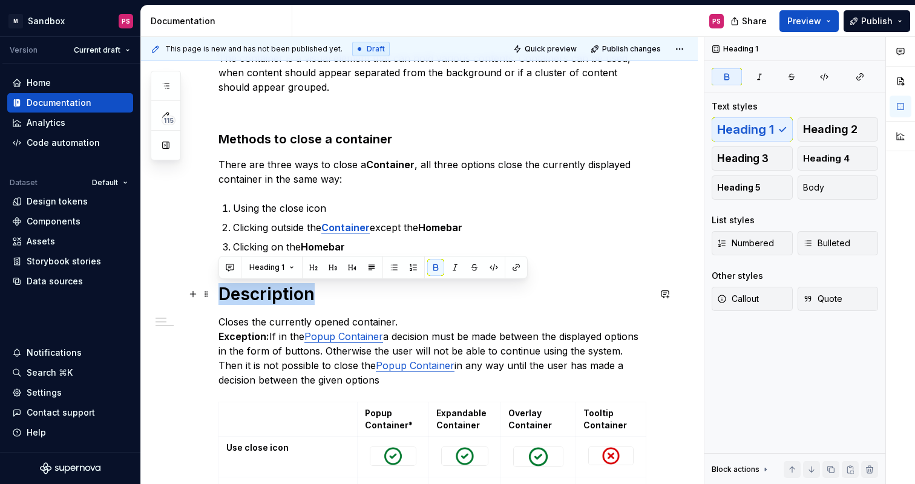
drag, startPoint x: 318, startPoint y: 295, endPoint x: 219, endPoint y: 295, distance: 98.7
click at [219, 295] on h1 "Description" at bounding box center [434, 294] width 431 height 22
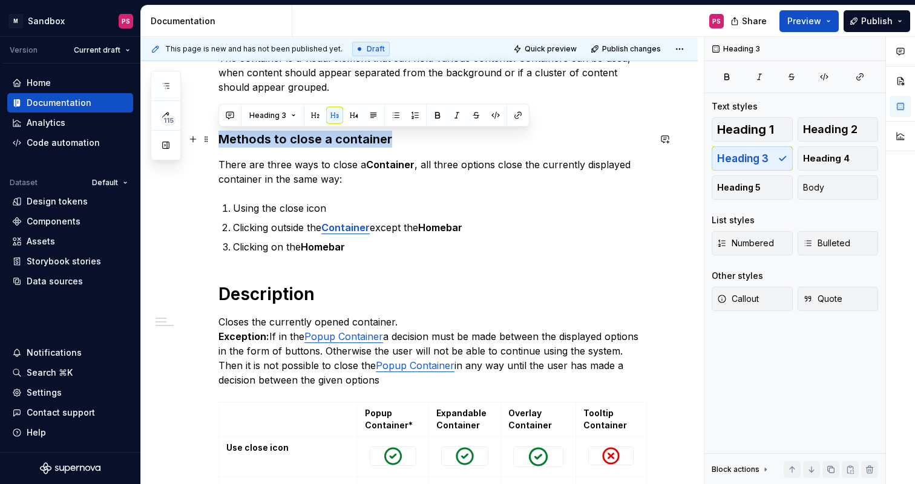
drag, startPoint x: 408, startPoint y: 139, endPoint x: 219, endPoint y: 133, distance: 189.0
click at [219, 133] on h3 "Methods to close a container" at bounding box center [434, 139] width 431 height 17
click at [761, 125] on span "Heading 1" at bounding box center [745, 129] width 57 height 12
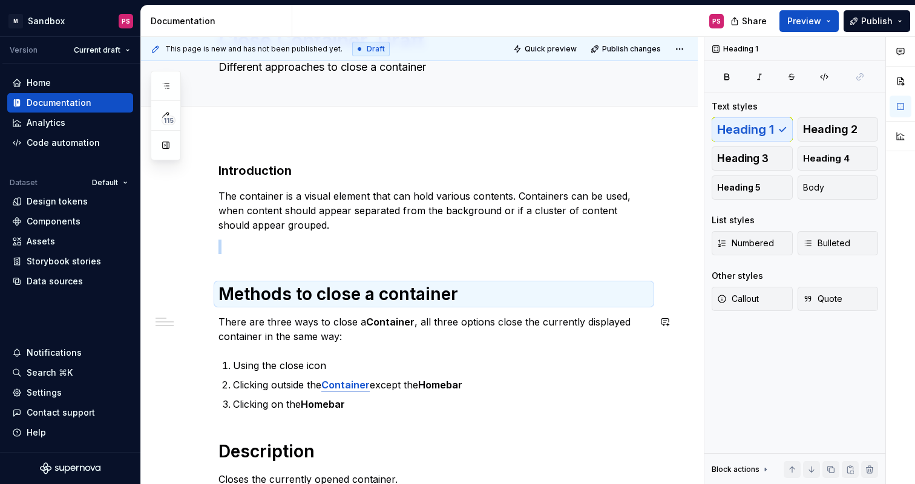
scroll to position [61, 0]
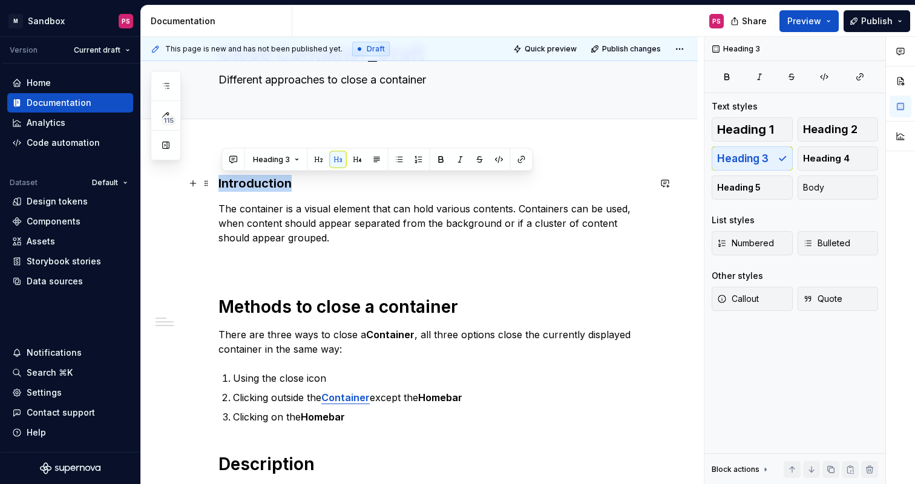
drag, startPoint x: 321, startPoint y: 180, endPoint x: 218, endPoint y: 179, distance: 103.5
click at [768, 127] on span "Heading 1" at bounding box center [745, 129] width 57 height 12
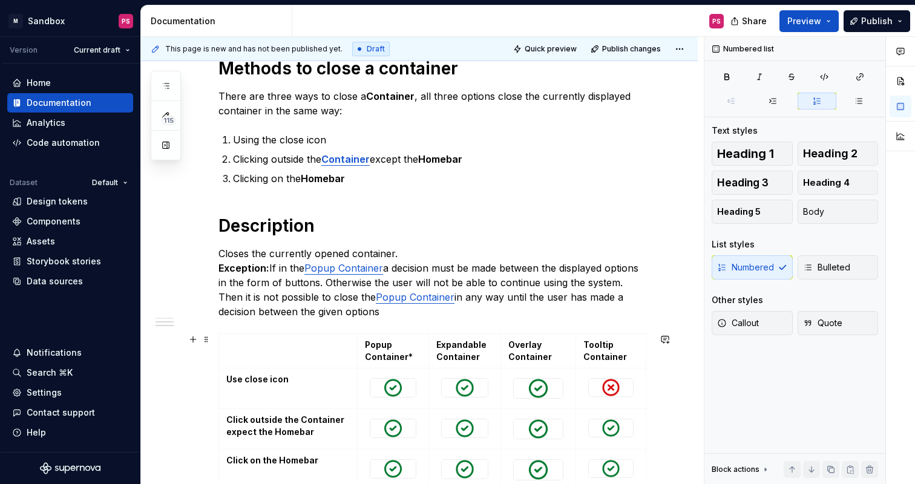
scroll to position [302, 0]
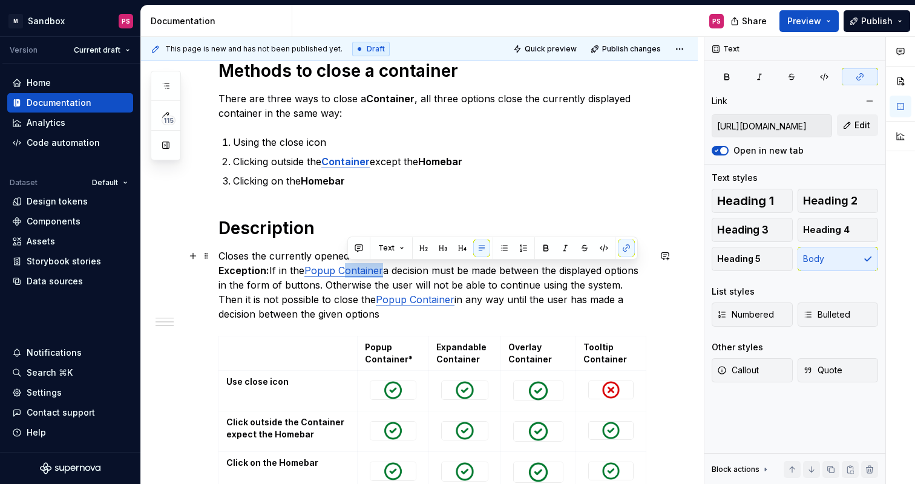
drag, startPoint x: 386, startPoint y: 272, endPoint x: 349, endPoint y: 271, distance: 36.9
click at [348, 271] on p "Closes the currently opened container. Exception: If in the Popup Container a d…" at bounding box center [434, 285] width 431 height 73
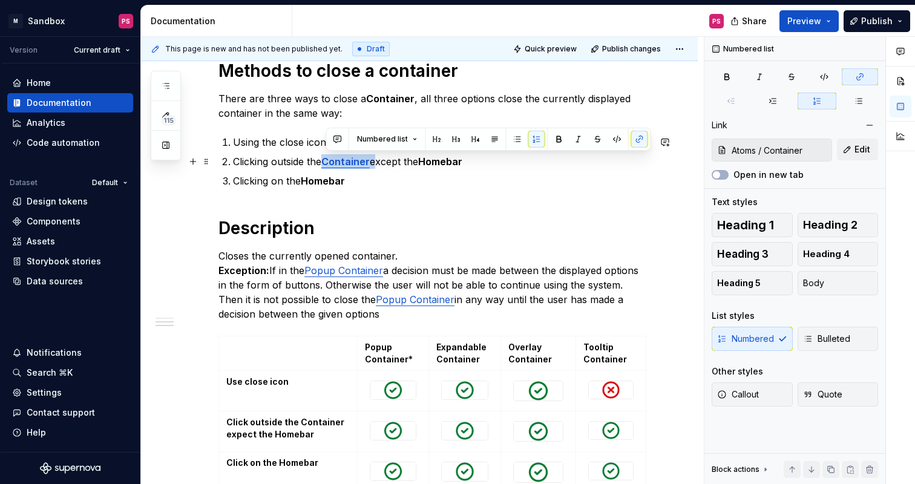
drag, startPoint x: 375, startPoint y: 162, endPoint x: 326, endPoint y: 162, distance: 49.0
click at [326, 162] on p "Clicking outside the Container except the Homebar" at bounding box center [441, 161] width 416 height 15
click at [561, 139] on button "button" at bounding box center [559, 139] width 17 height 17
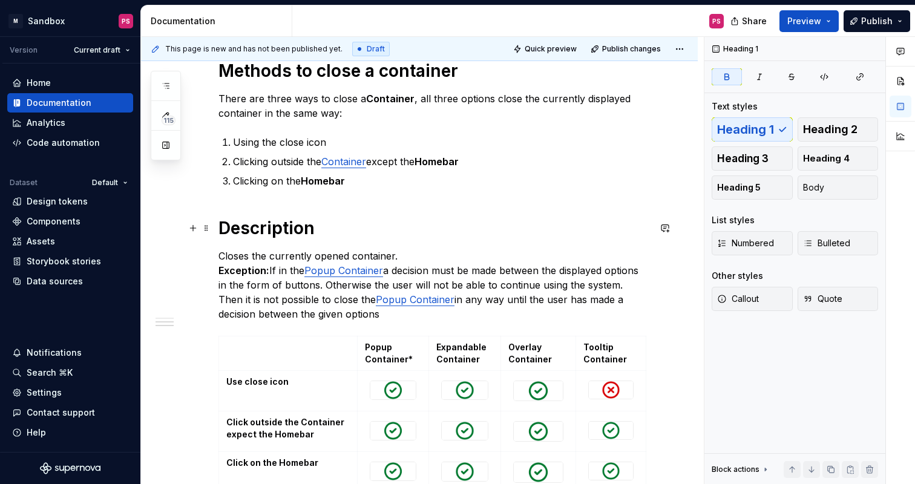
click at [477, 222] on h1 "Description" at bounding box center [434, 228] width 431 height 22
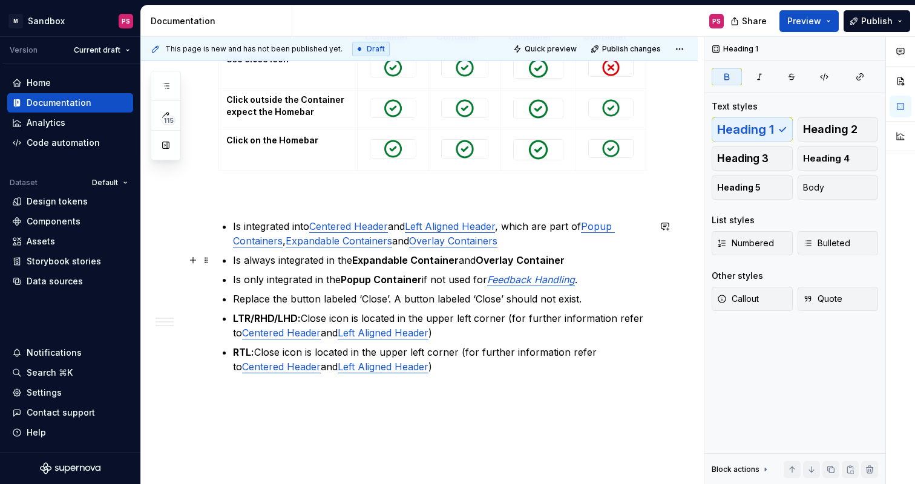
scroll to position [673, 0]
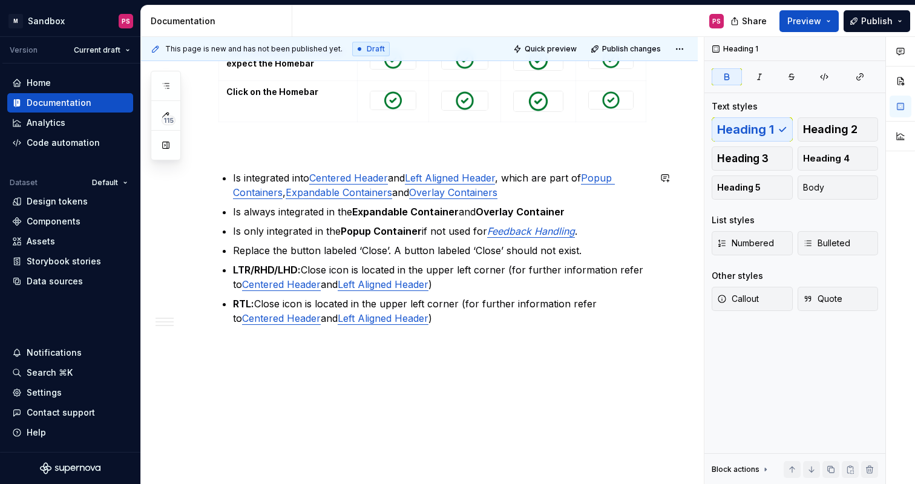
click at [449, 389] on div "Introduction The container is a visual element that can hold various contents. …" at bounding box center [419, 10] width 557 height 952
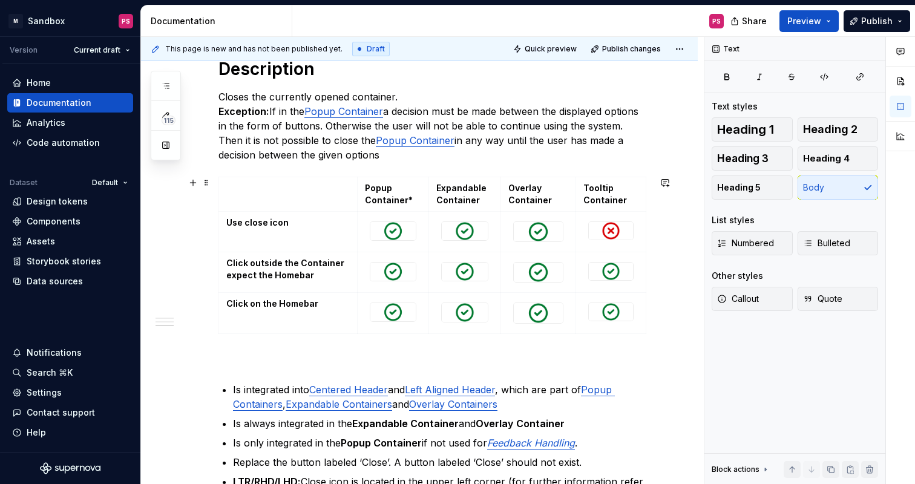
scroll to position [463, 0]
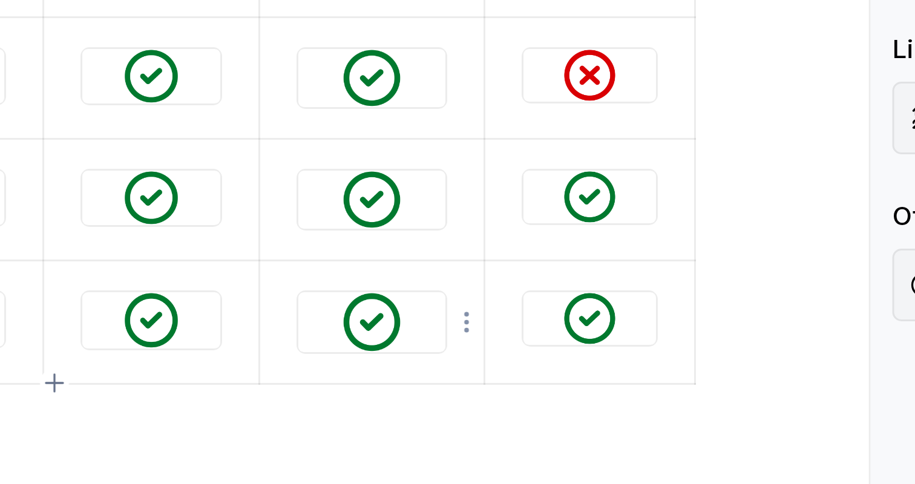
click at [558, 312] on img at bounding box center [538, 310] width 49 height 19
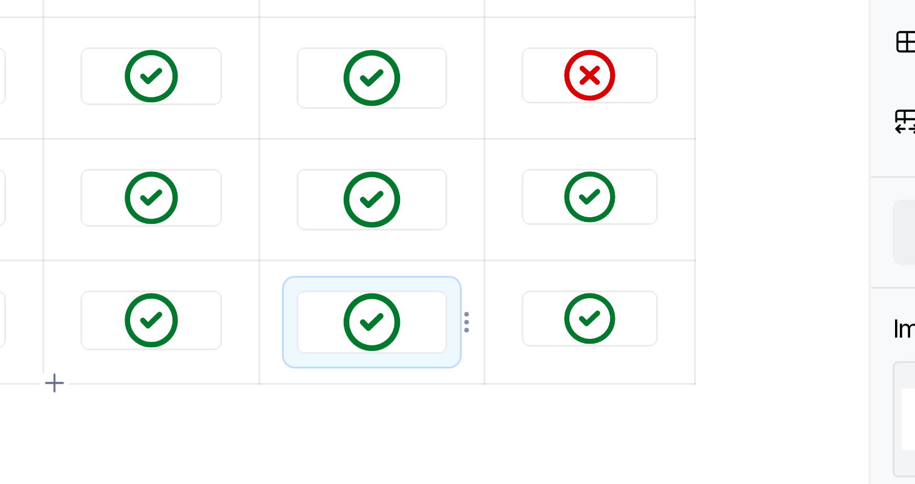
click at [558, 312] on img at bounding box center [538, 310] width 49 height 19
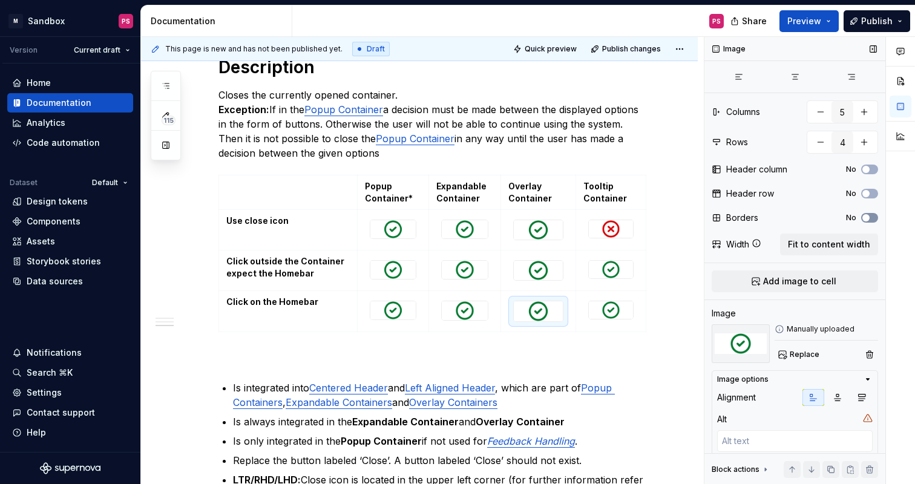
click at [872, 218] on button "No" at bounding box center [869, 218] width 17 height 10
click at [672, 346] on div "Introduction The container is a visual element that can hold various contents. …" at bounding box center [419, 234] width 557 height 981
click at [869, 216] on icon "button" at bounding box center [866, 217] width 10 height 7
click at [666, 373] on div "Introduction The container is a visual element that can hold various contents. …" at bounding box center [419, 234] width 557 height 981
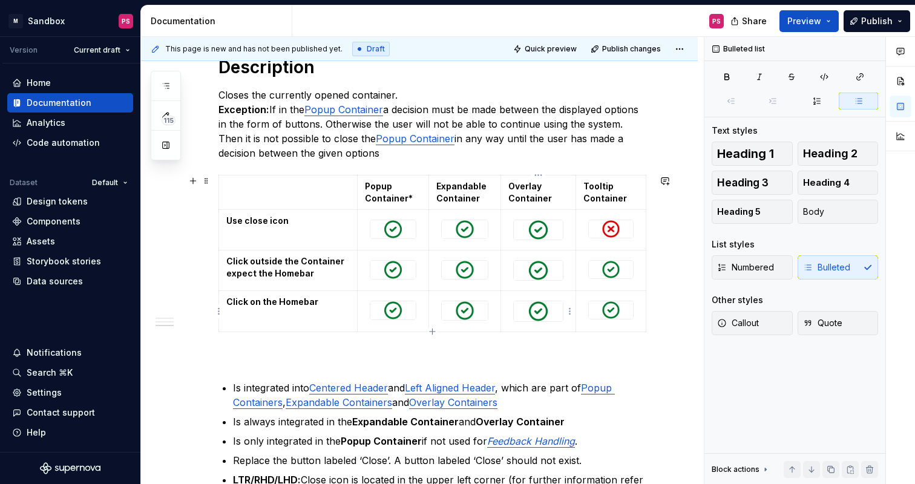
click at [530, 313] on img at bounding box center [538, 310] width 49 height 19
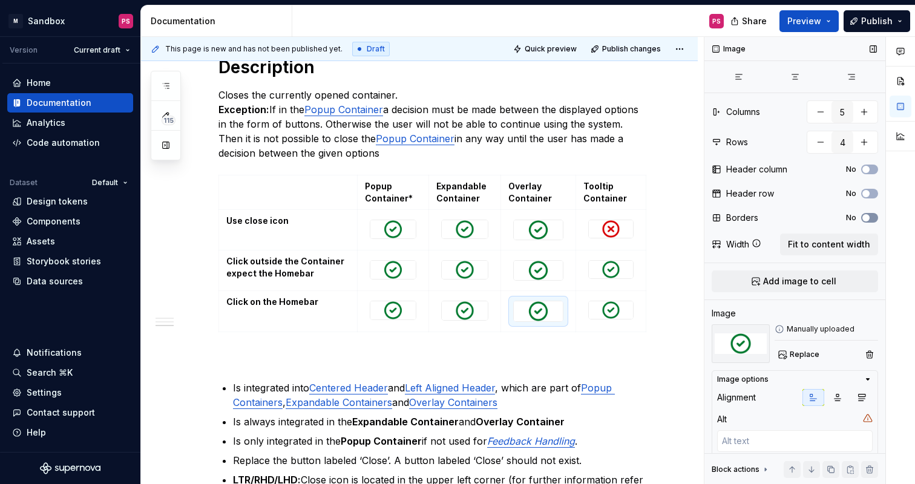
click at [865, 219] on span "button" at bounding box center [866, 217] width 7 height 7
click at [680, 414] on div "Introduction The container is a visual element that can hold various contents. …" at bounding box center [419, 234] width 557 height 981
click at [627, 314] on img at bounding box center [611, 310] width 44 height 18
click at [552, 311] on img at bounding box center [538, 310] width 49 height 19
click at [867, 215] on icon "button" at bounding box center [866, 217] width 10 height 7
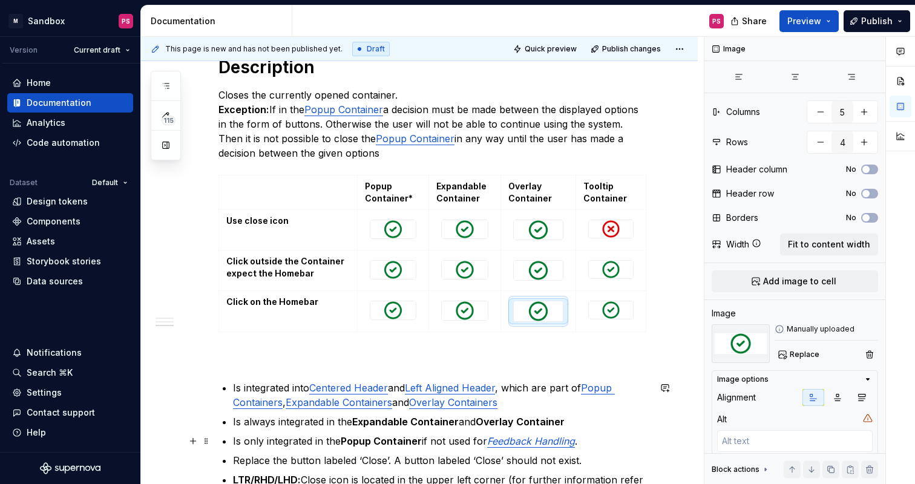
click at [659, 446] on div "Introduction The container is a visual element that can hold various contents. …" at bounding box center [419, 234] width 557 height 981
click at [407, 271] on img at bounding box center [392, 270] width 45 height 18
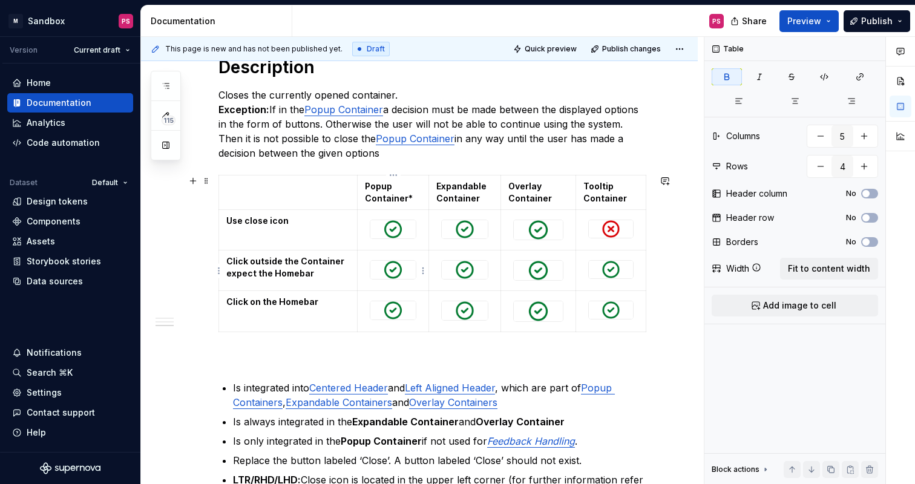
click at [401, 290] on td at bounding box center [393, 271] width 71 height 41
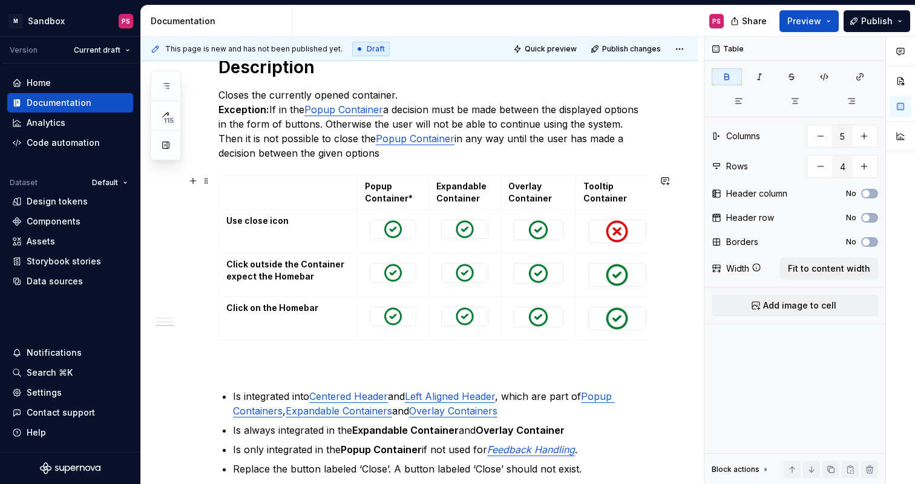
drag, startPoint x: 644, startPoint y: 291, endPoint x: 656, endPoint y: 279, distance: 16.7
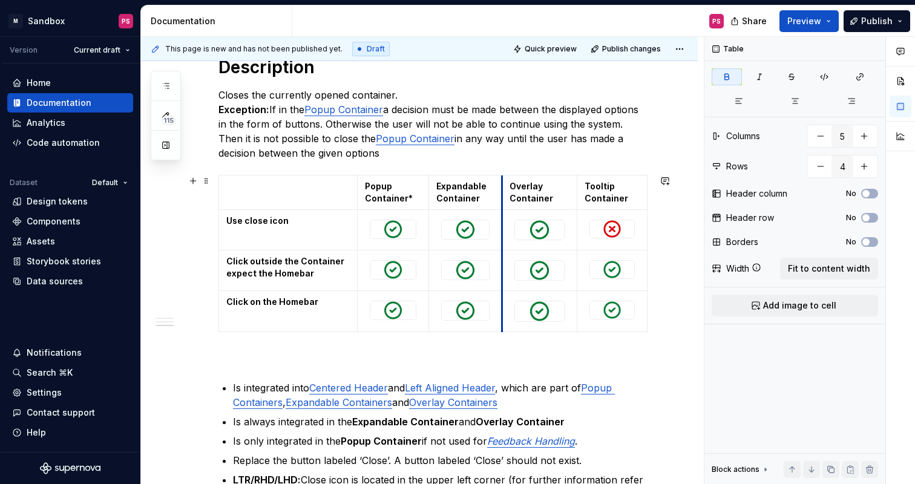
click at [503, 200] on td "Overlay Container" at bounding box center [539, 193] width 75 height 35
click at [577, 186] on td "Tooltip Container" at bounding box center [612, 193] width 71 height 35
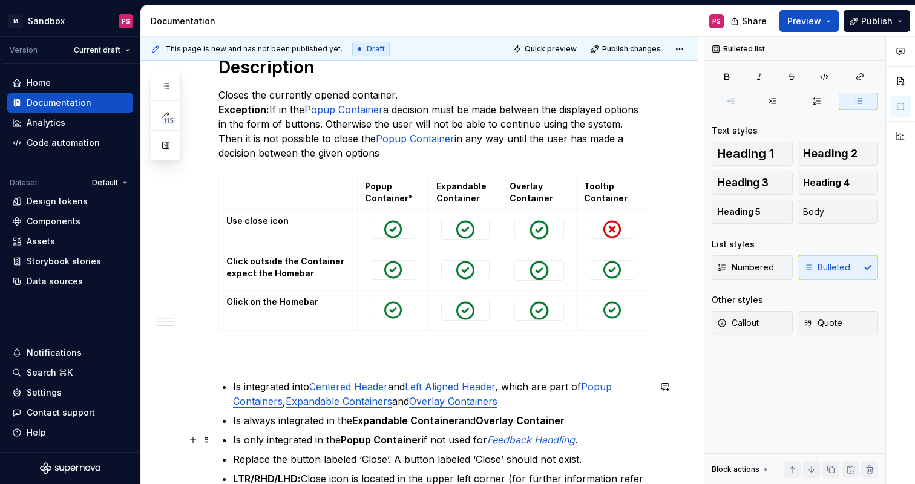
click at [637, 430] on ul "Is integrated into Centered Header and Left Aligned Header , which are part of …" at bounding box center [441, 457] width 416 height 155
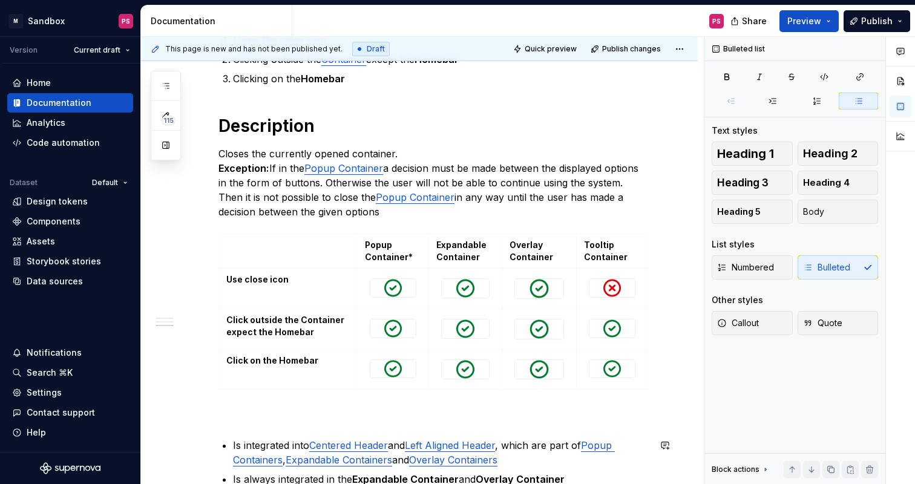
scroll to position [403, 0]
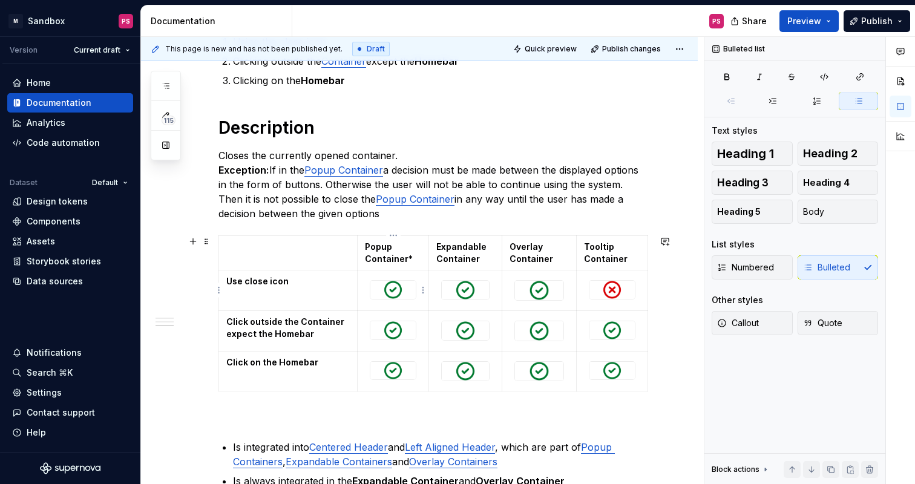
click at [398, 294] on img at bounding box center [392, 290] width 45 height 18
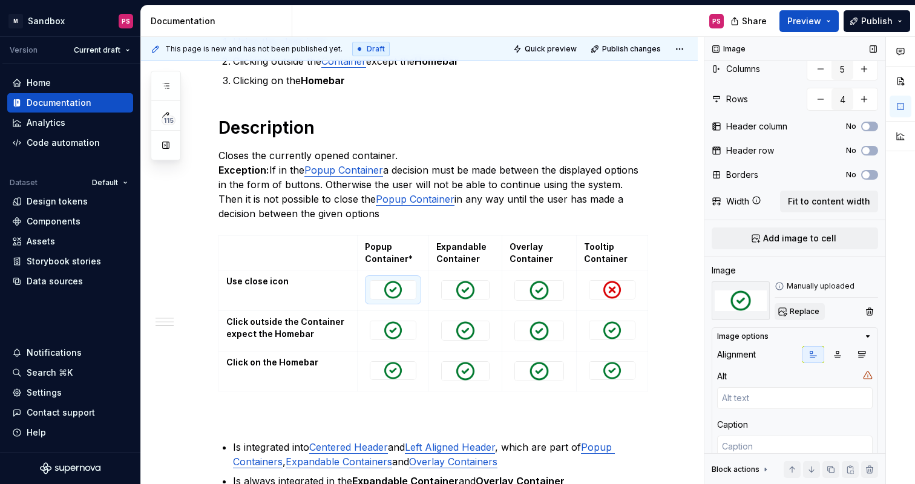
scroll to position [0, 0]
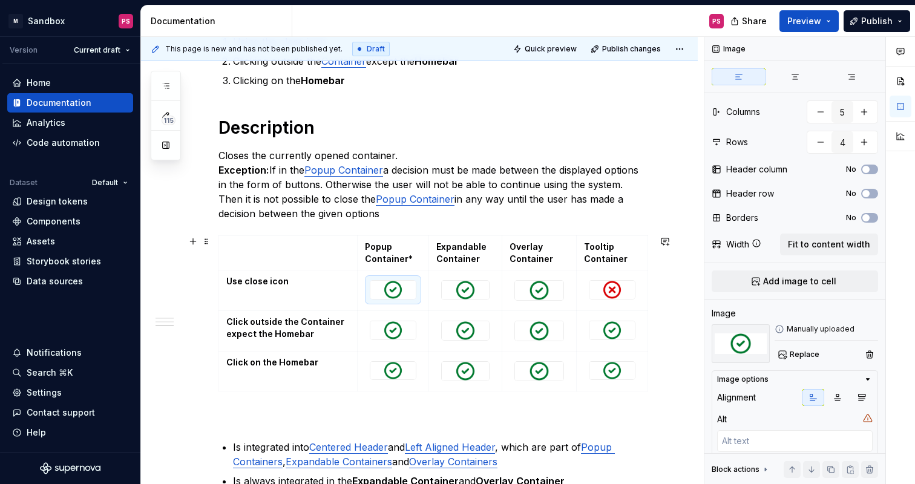
click at [682, 368] on div "Introduction The container is a visual element that can hold various contents. …" at bounding box center [419, 293] width 557 height 979
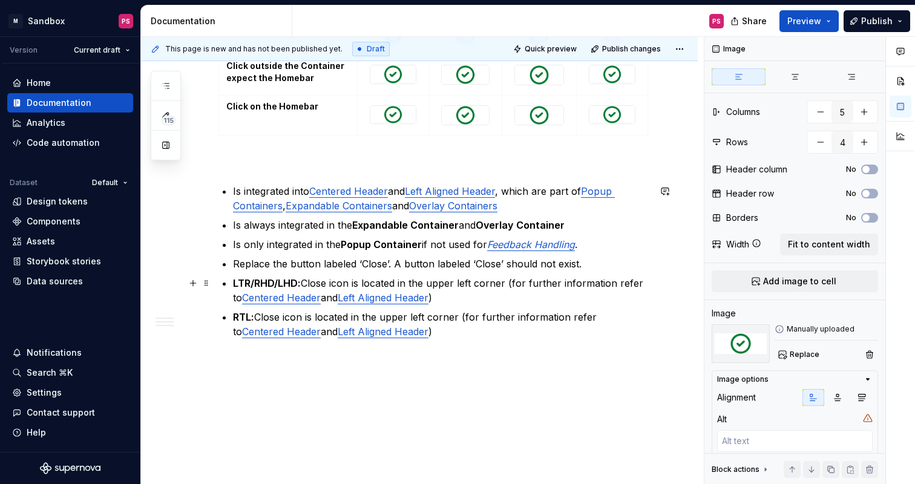
scroll to position [702, 0]
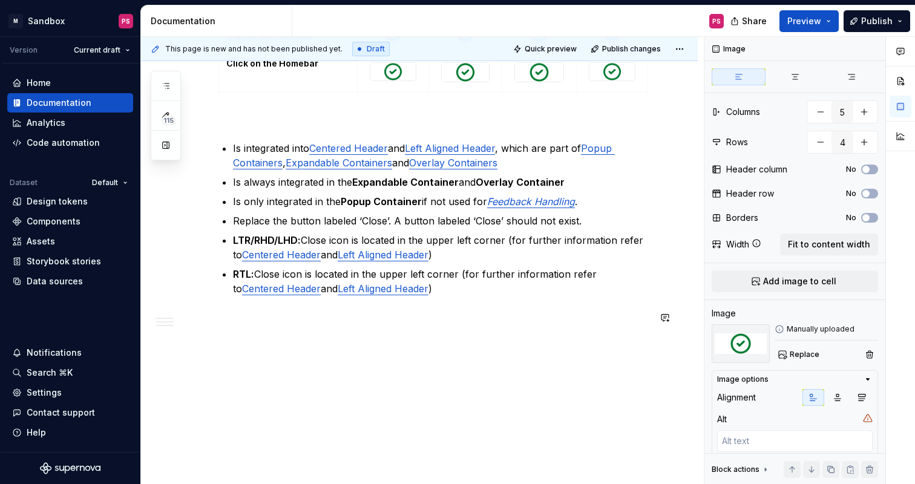
click at [400, 295] on p "RTL: Close icon is located in the upper left corner (for further information re…" at bounding box center [441, 281] width 416 height 29
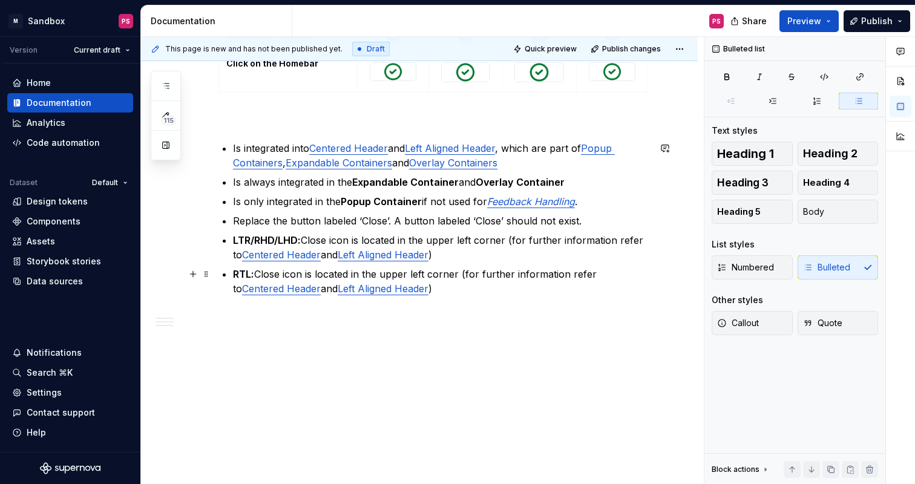
click at [400, 295] on p "RTL: Close icon is located in the upper left corner (for further information re…" at bounding box center [441, 281] width 416 height 29
type textarea "*"
